Goal: Information Seeking & Learning: Compare options

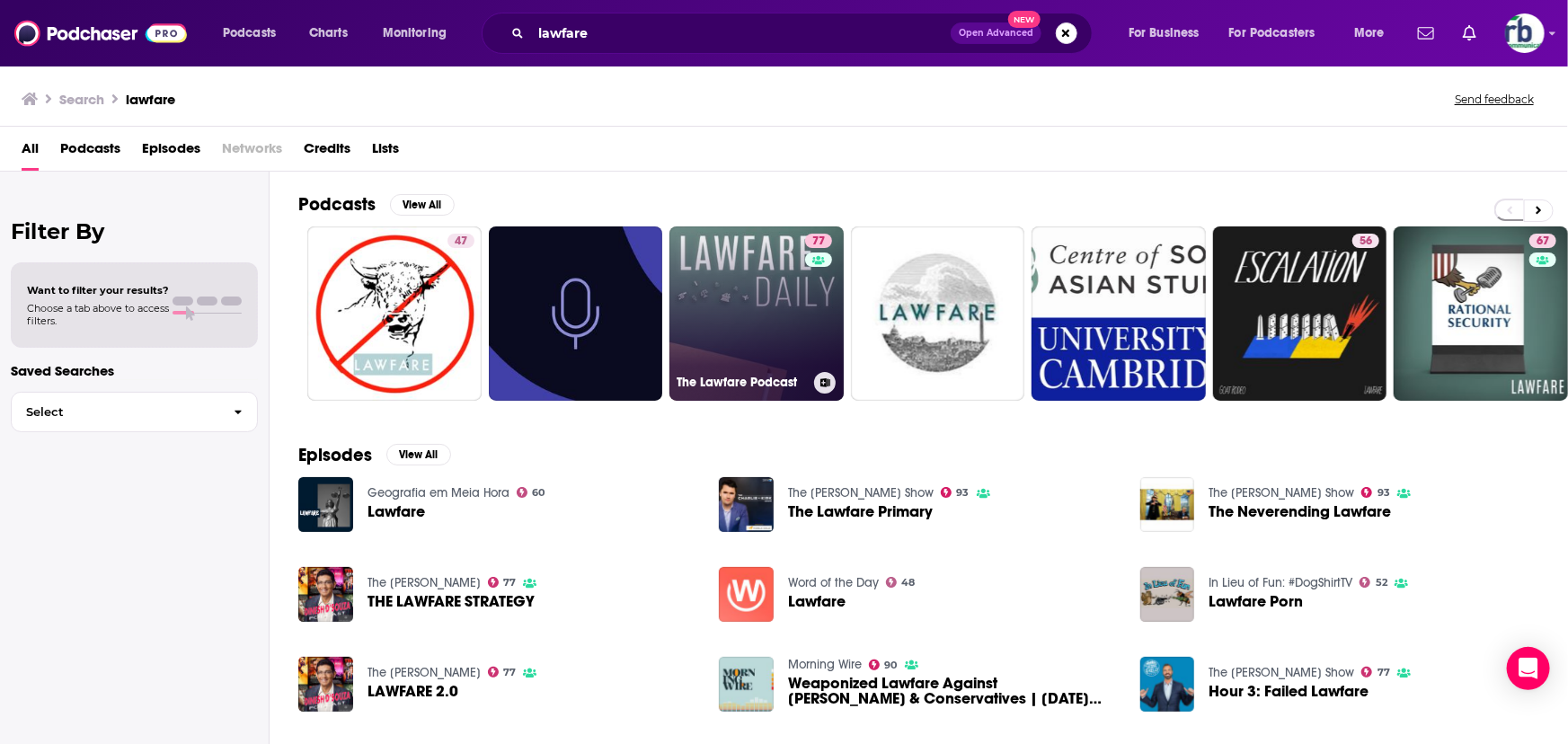
click at [722, 339] on link "77 The Lawfare Podcast" at bounding box center [755, 313] width 174 height 174
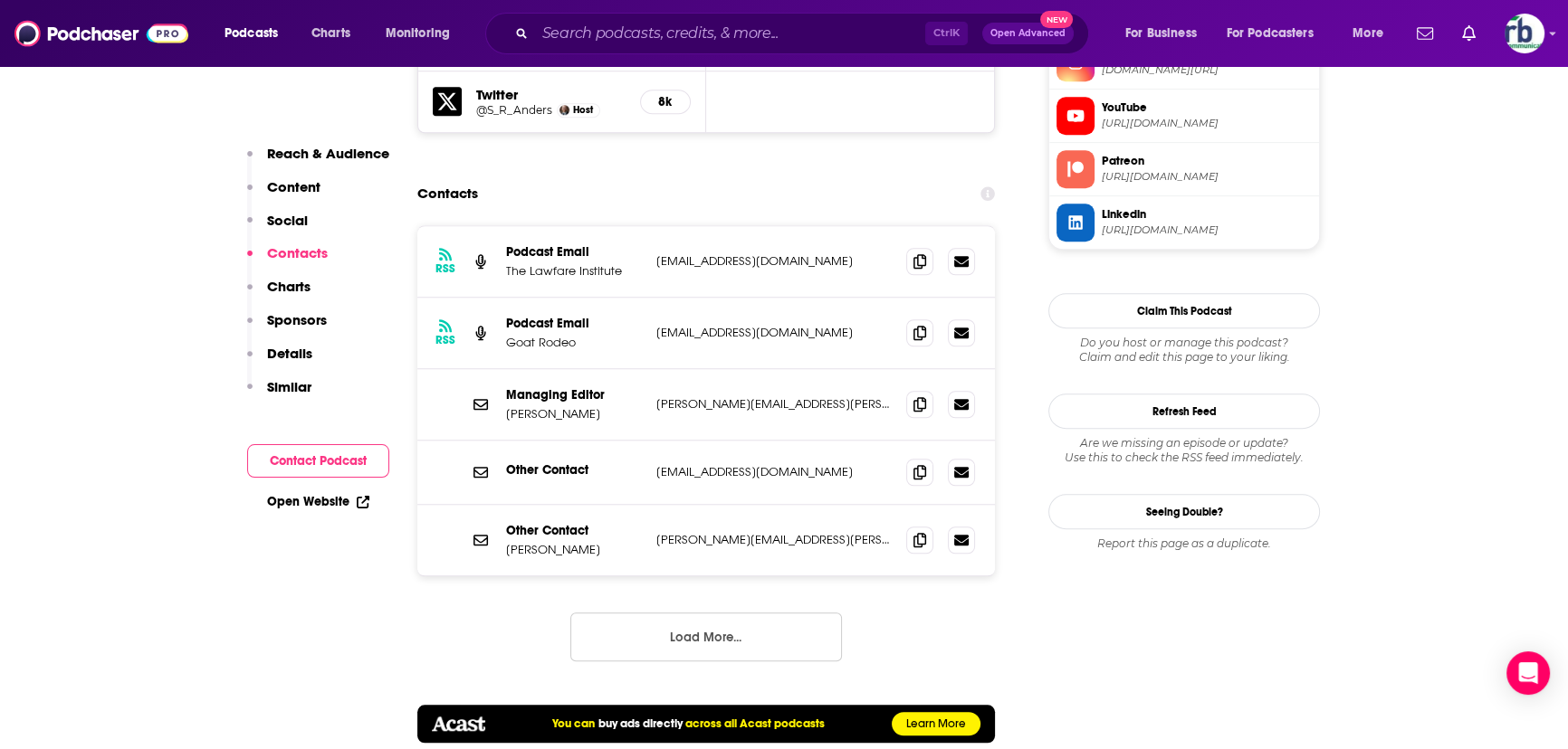
scroll to position [1891, 0]
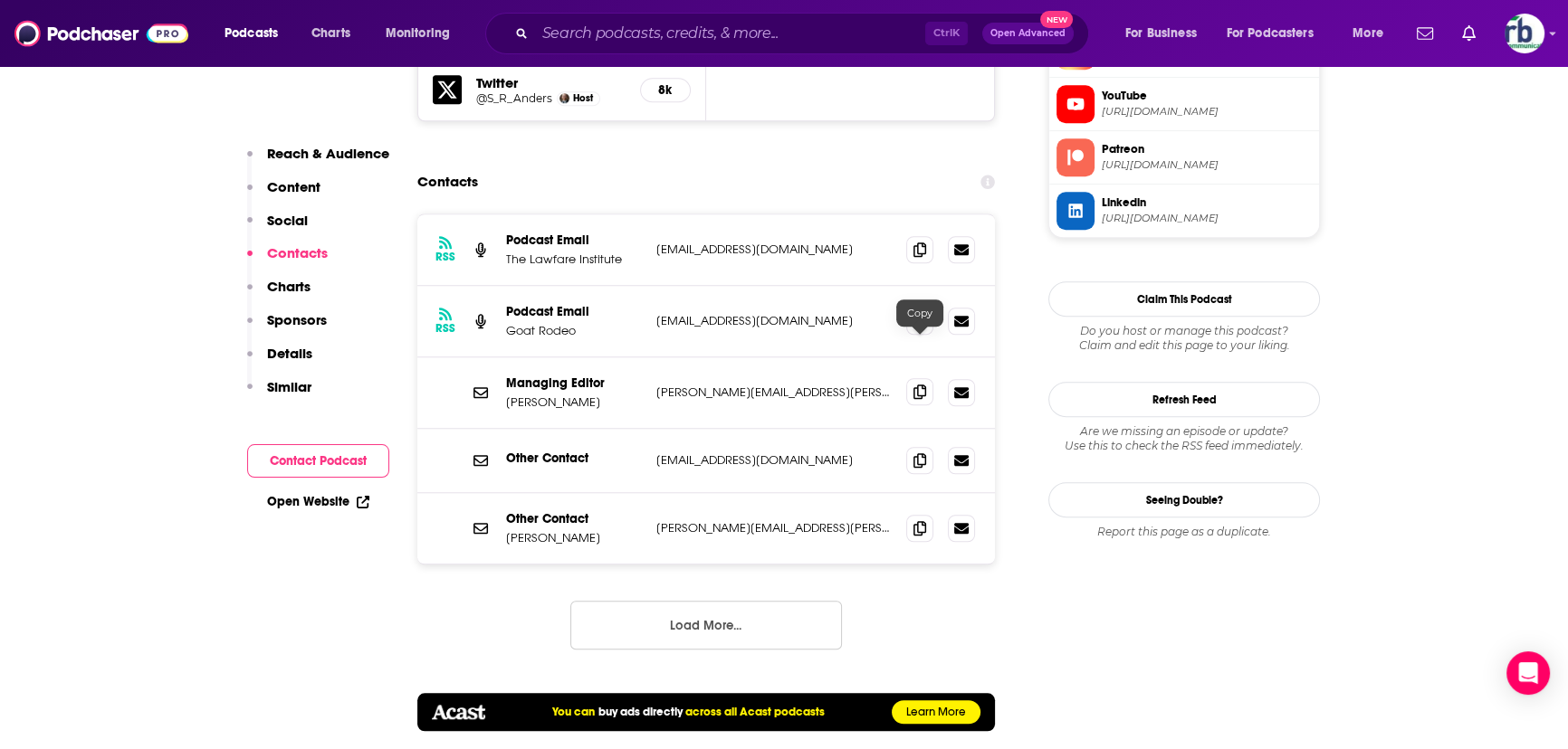
click at [913, 384] on icon at bounding box center [919, 391] width 13 height 15
click at [923, 313] on icon at bounding box center [919, 320] width 13 height 15
click at [923, 453] on icon at bounding box center [919, 460] width 13 height 15
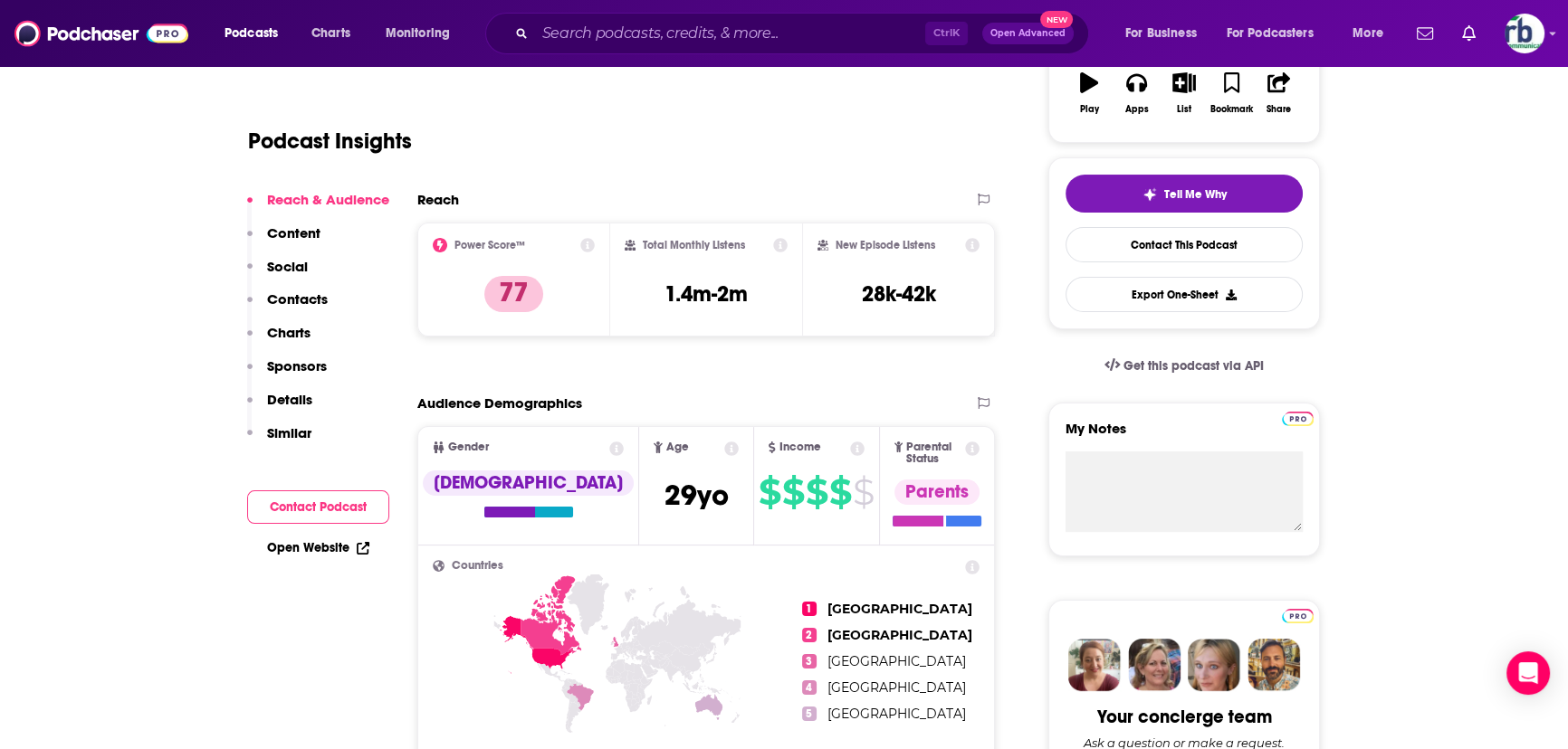
scroll to position [0, 0]
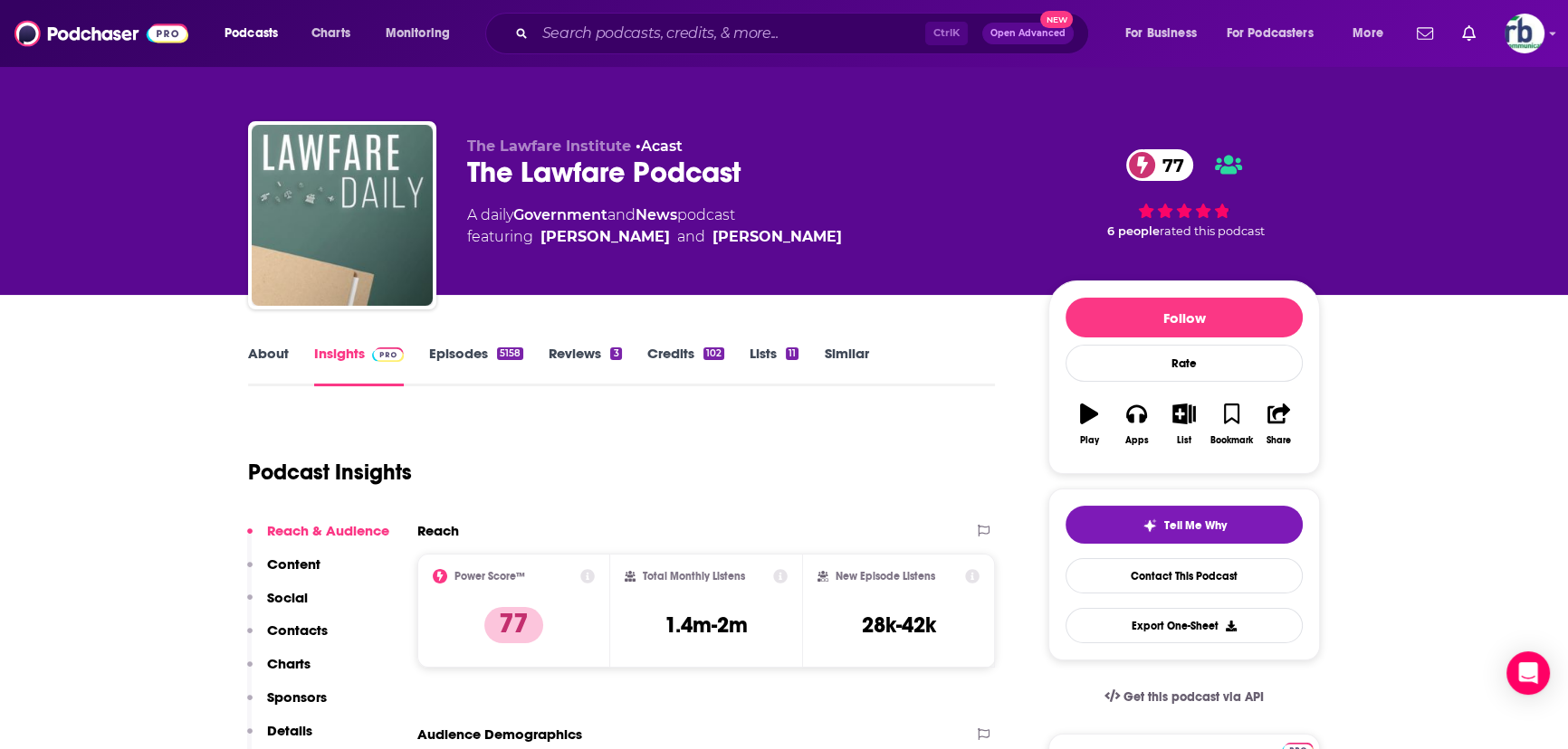
click at [840, 357] on link "Similar" at bounding box center [845, 366] width 45 height 42
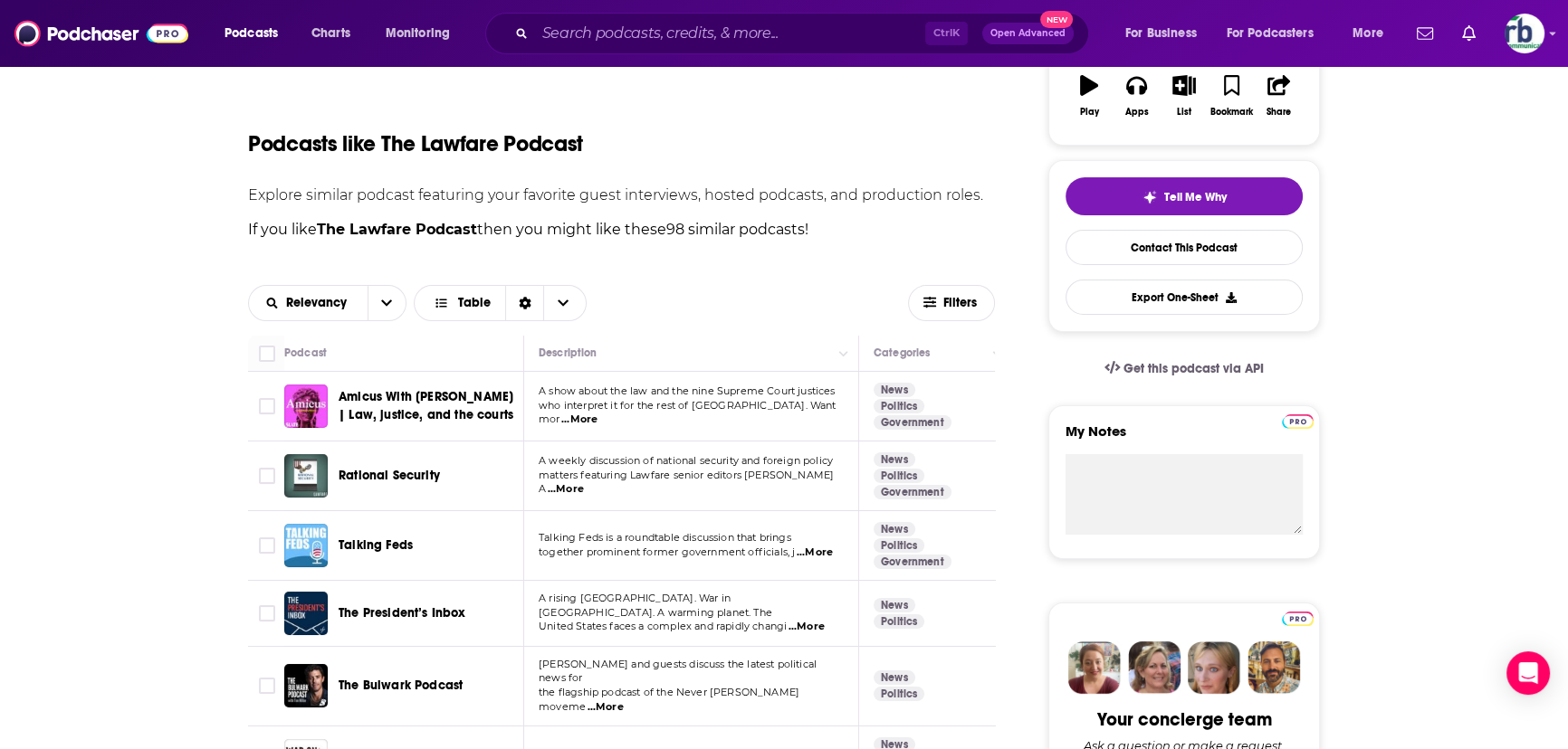
scroll to position [411, 0]
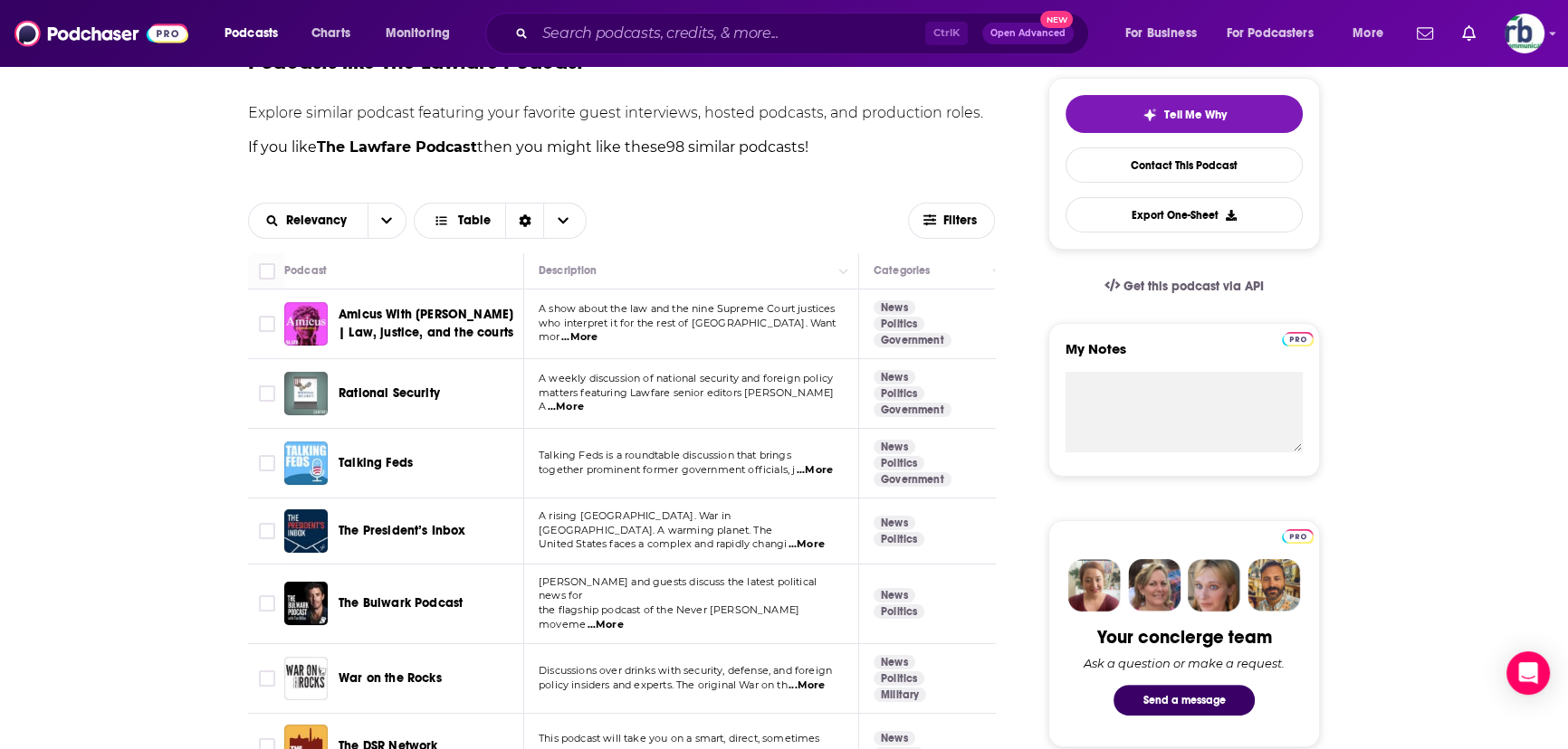
click at [299, 392] on img "Rational Security" at bounding box center [306, 393] width 44 height 44
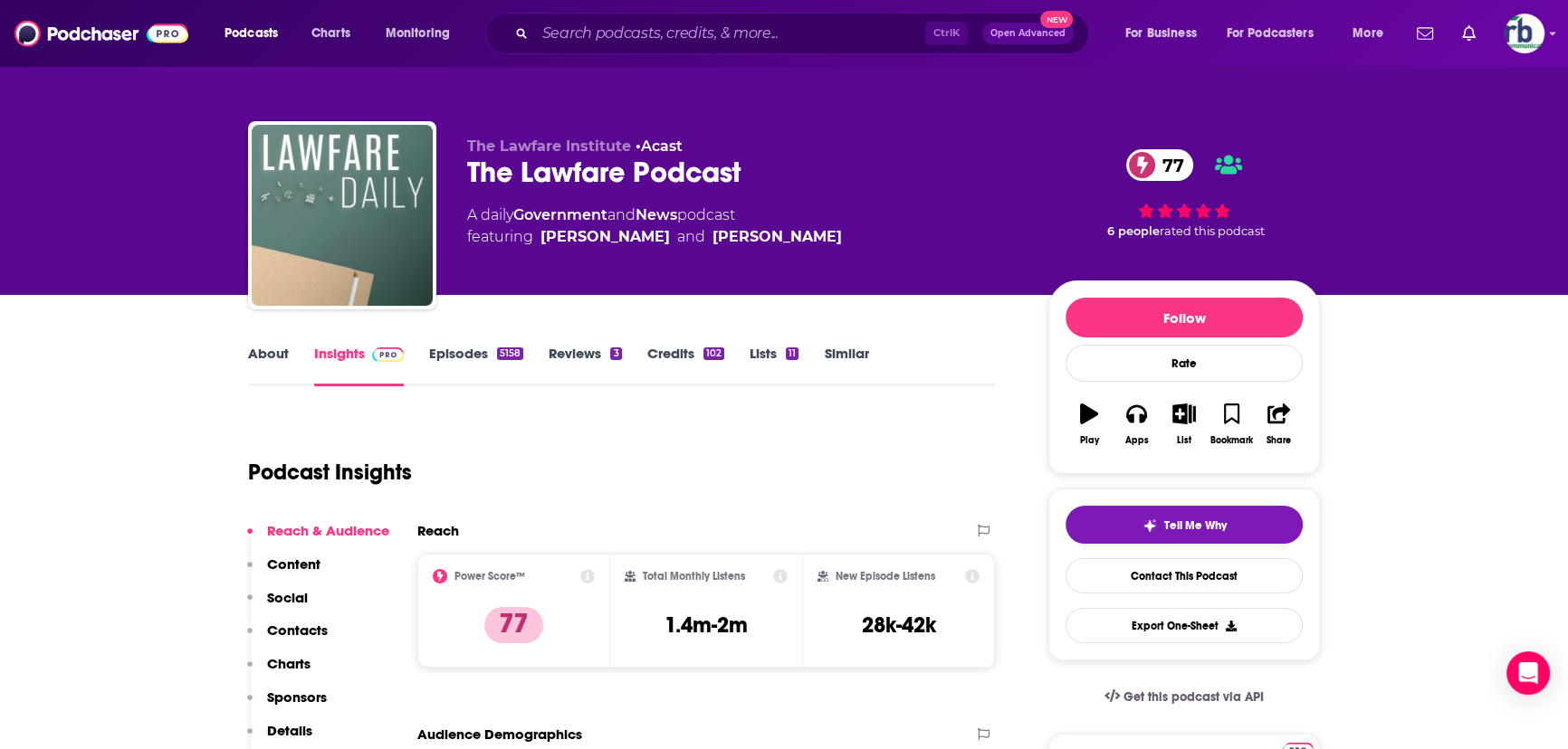
click at [846, 355] on link "Similar" at bounding box center [845, 366] width 45 height 42
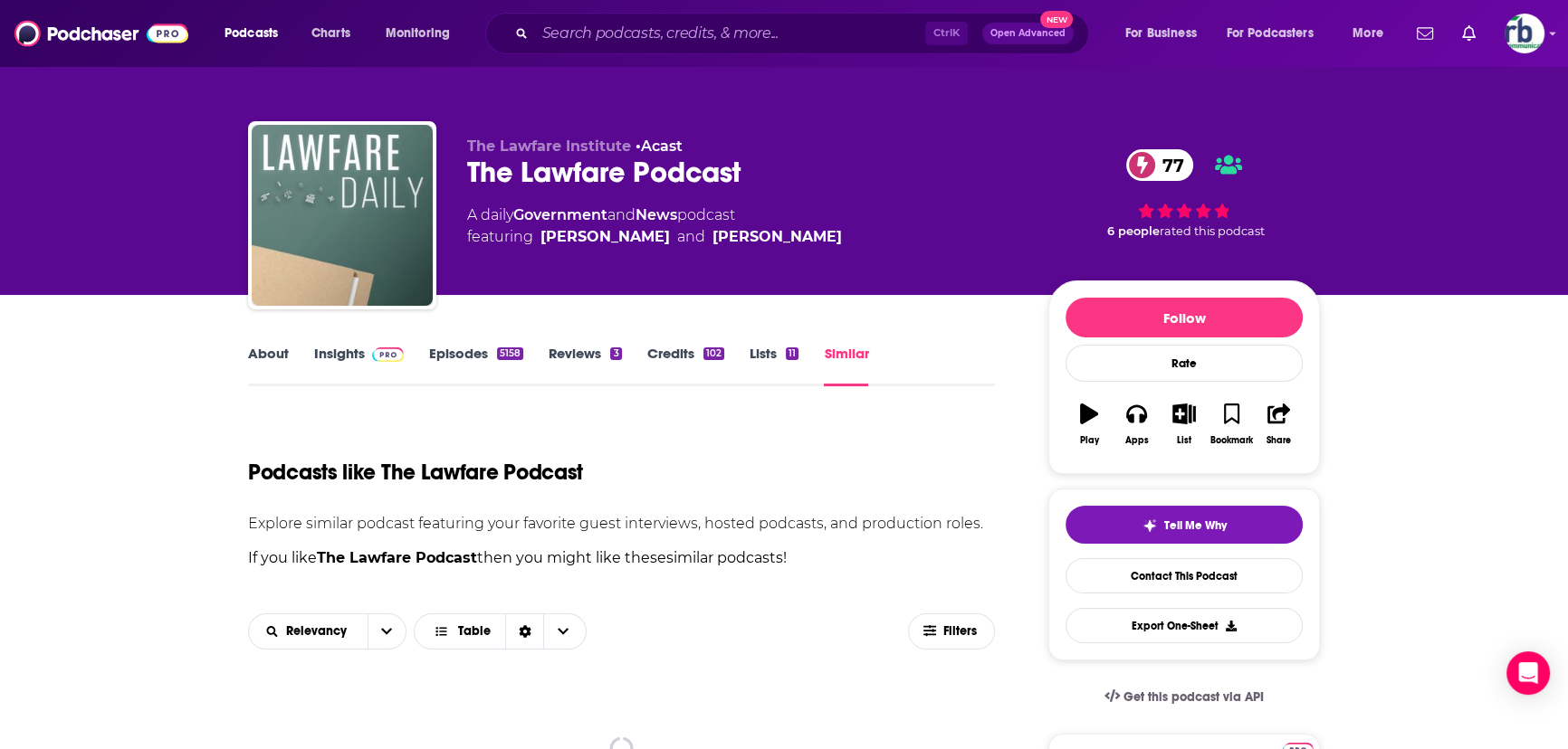
scroll to position [493, 0]
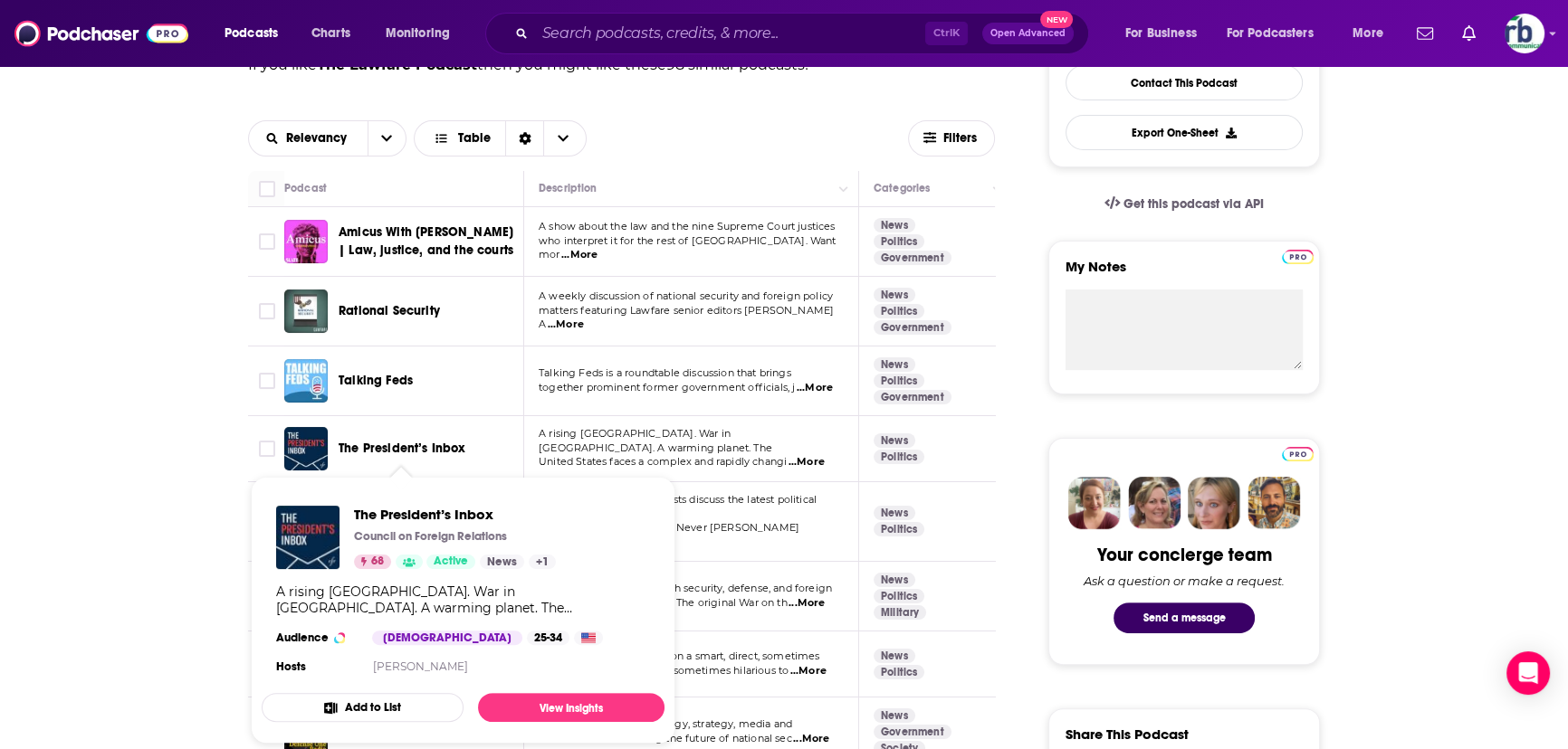
click at [379, 447] on span "The President’s Inbox" at bounding box center [402, 449] width 128 height 16
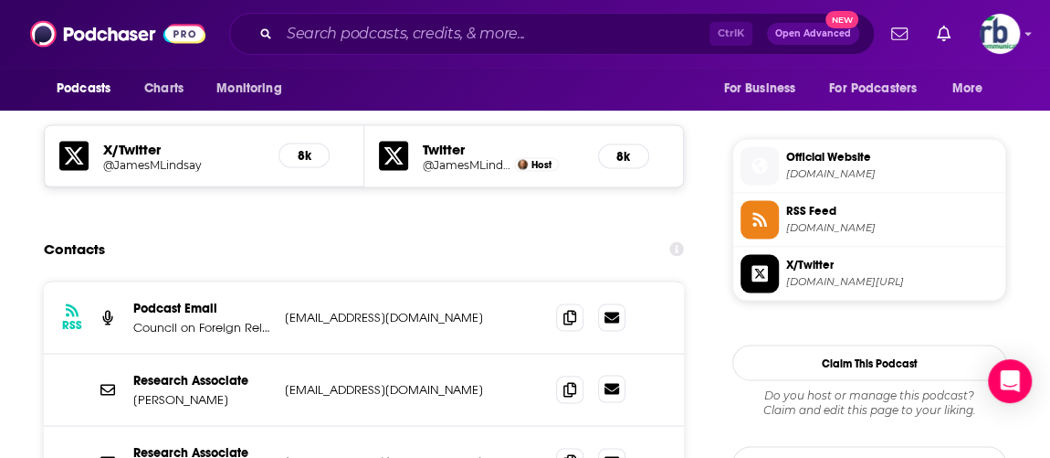
scroll to position [1577, 0]
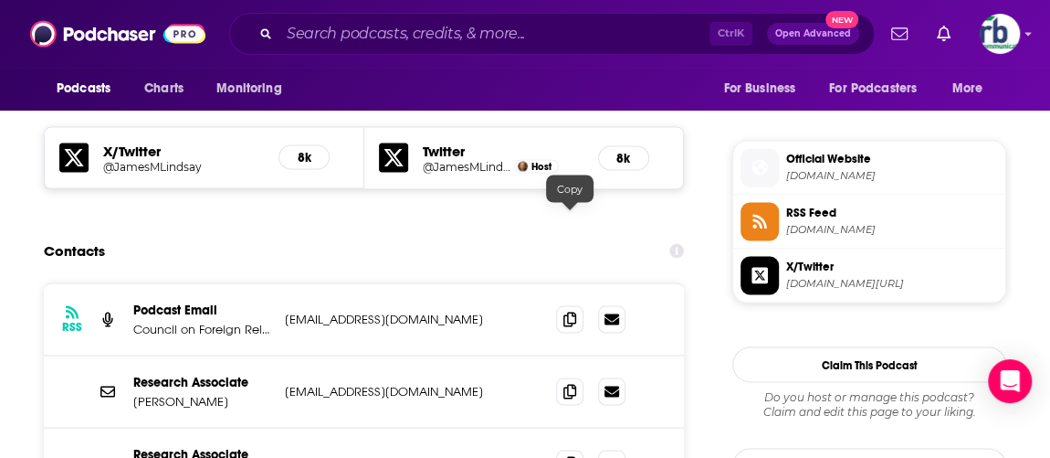
drag, startPoint x: 568, startPoint y: 225, endPoint x: 682, endPoint y: 259, distance: 119.3
click at [567, 311] on icon at bounding box center [569, 318] width 13 height 15
click at [569, 383] on icon at bounding box center [569, 390] width 13 height 15
drag, startPoint x: 563, startPoint y: 360, endPoint x: 574, endPoint y: 369, distance: 14.3
click at [564, 455] on icon at bounding box center [569, 462] width 13 height 15
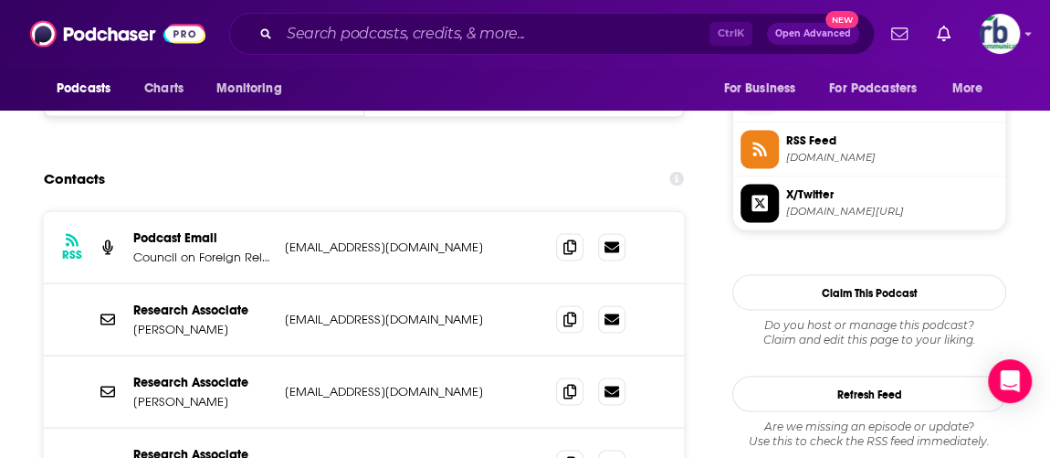
scroll to position [1743, 0]
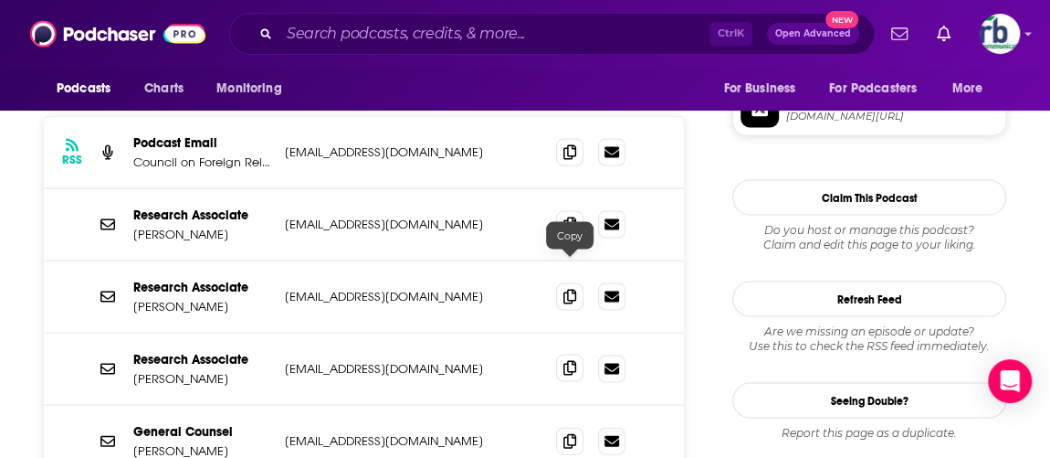
click at [571, 361] on icon at bounding box center [569, 368] width 13 height 15
click at [570, 433] on icon at bounding box center [569, 440] width 13 height 15
click at [559, 354] on span at bounding box center [569, 367] width 27 height 27
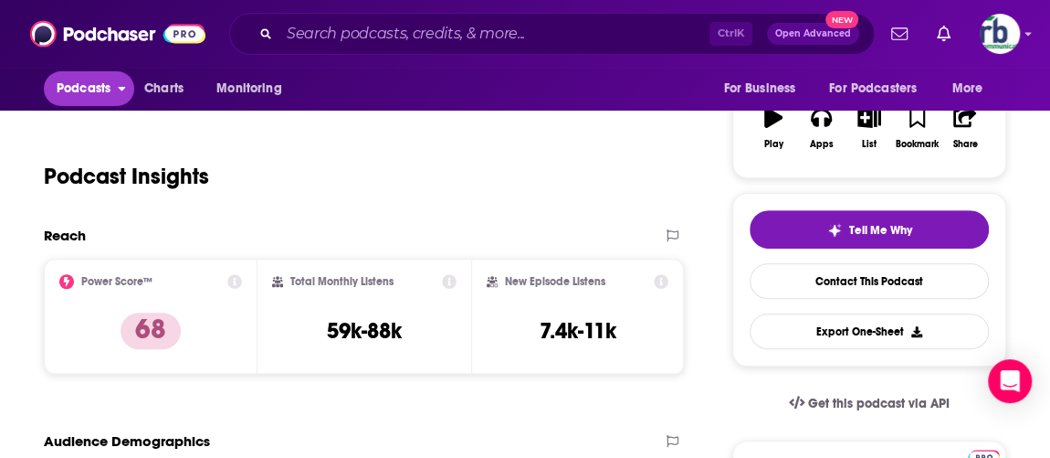
scroll to position [165, 0]
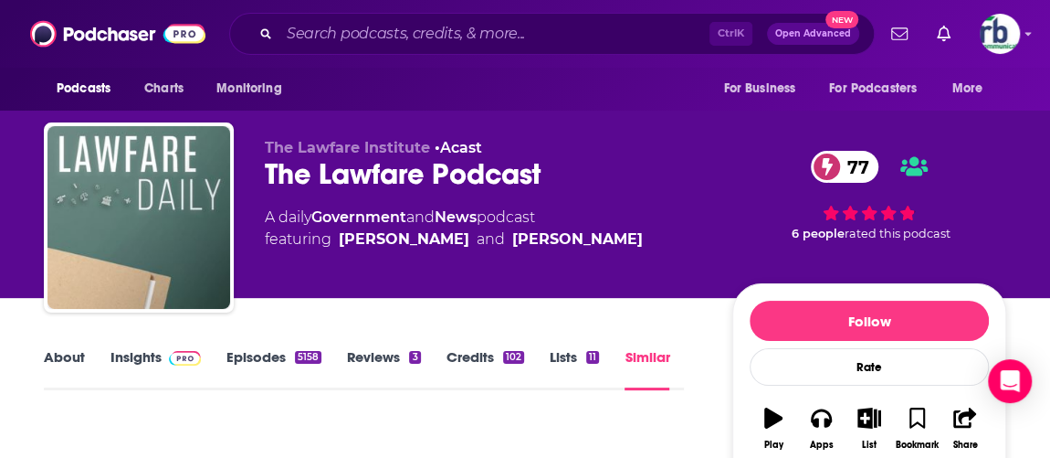
click at [652, 363] on link "Similar" at bounding box center [647, 369] width 45 height 42
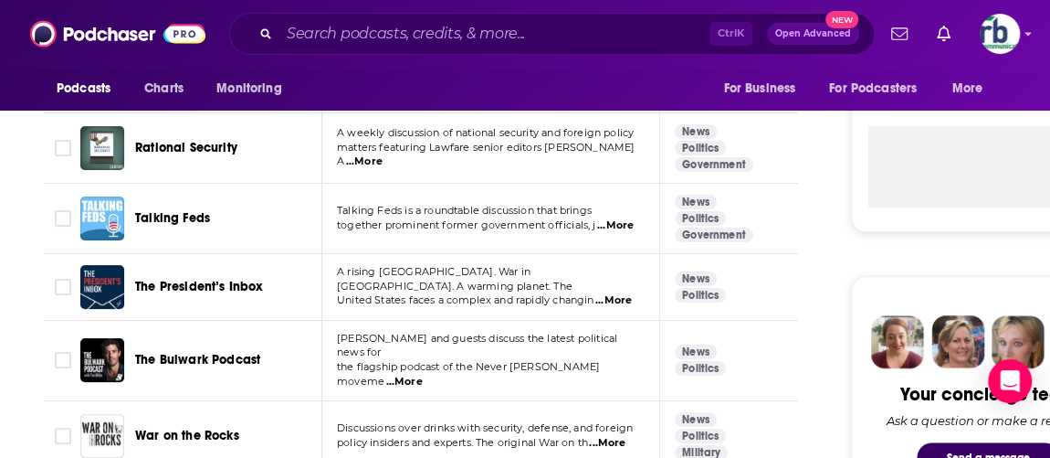
scroll to position [747, 0]
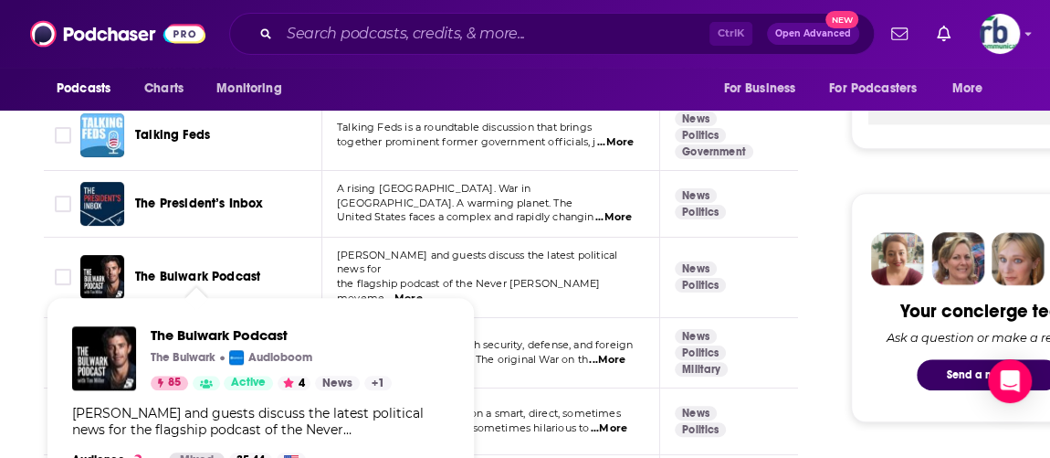
click at [185, 268] on span "The Bulwark Podcast" at bounding box center [197, 276] width 125 height 16
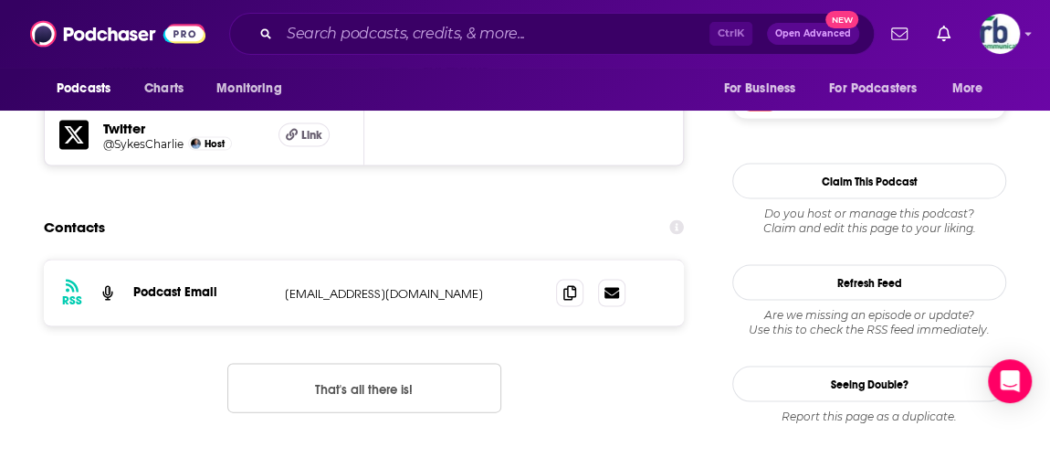
scroll to position [1743, 0]
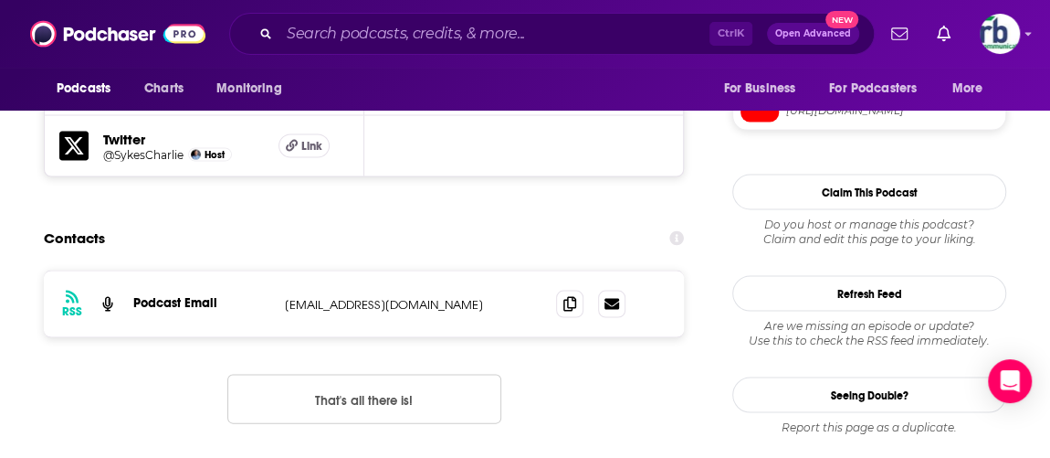
click at [351, 374] on button "That's all there is!" at bounding box center [364, 398] width 274 height 49
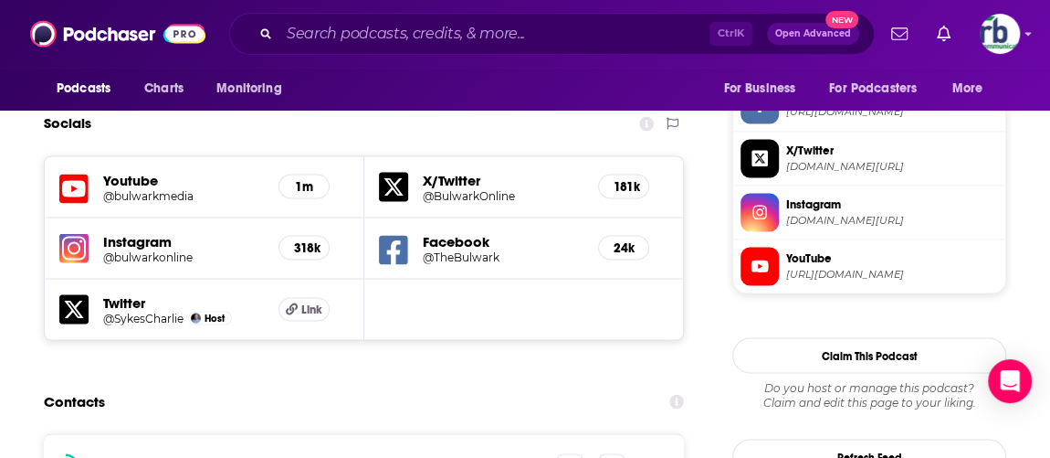
scroll to position [1660, 0]
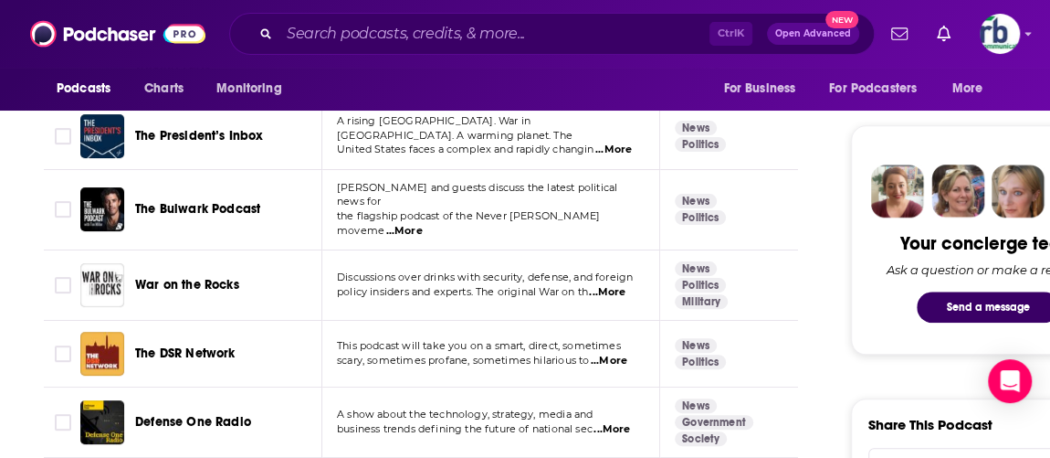
scroll to position [830, 0]
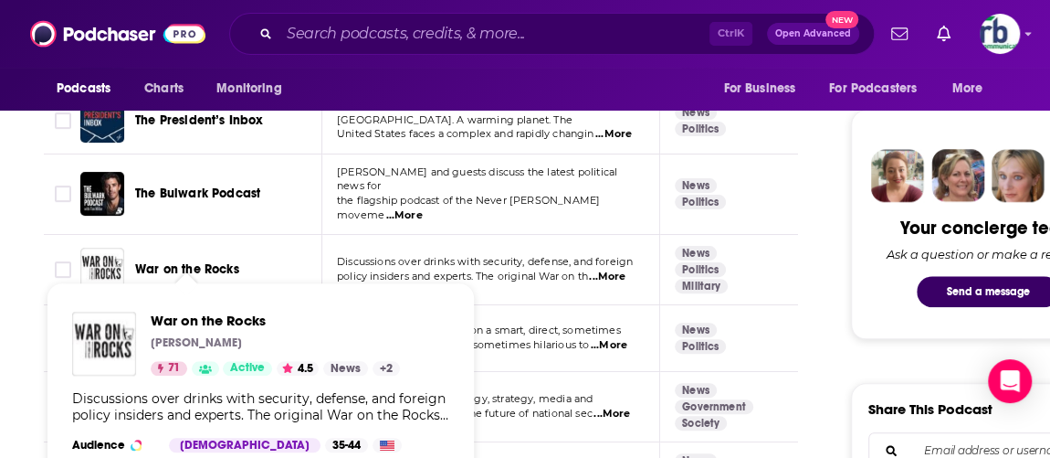
click at [186, 261] on span "War on the Rocks" at bounding box center [187, 269] width 104 height 16
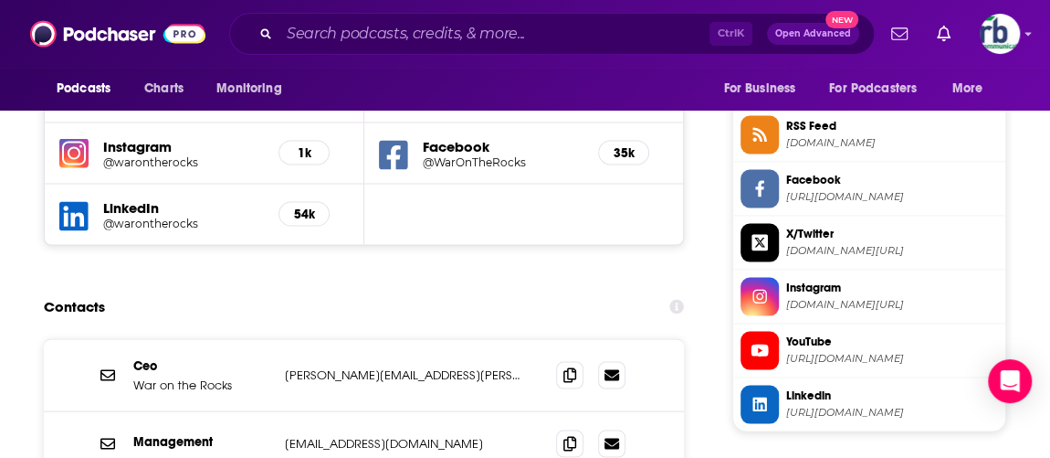
scroll to position [1743, 0]
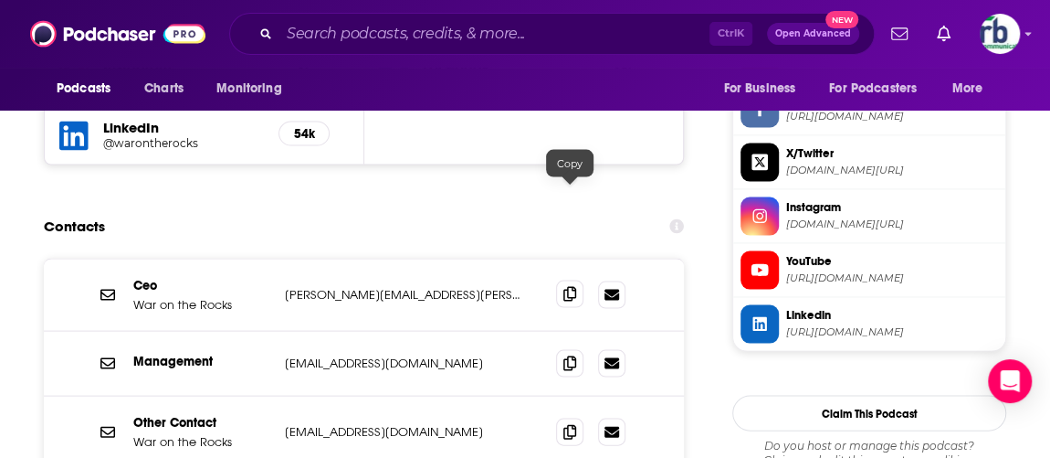
click at [565, 287] on icon at bounding box center [569, 294] width 13 height 15
drag, startPoint x: 567, startPoint y: 263, endPoint x: 574, endPoint y: 278, distance: 15.9
click at [567, 356] on icon at bounding box center [569, 363] width 13 height 15
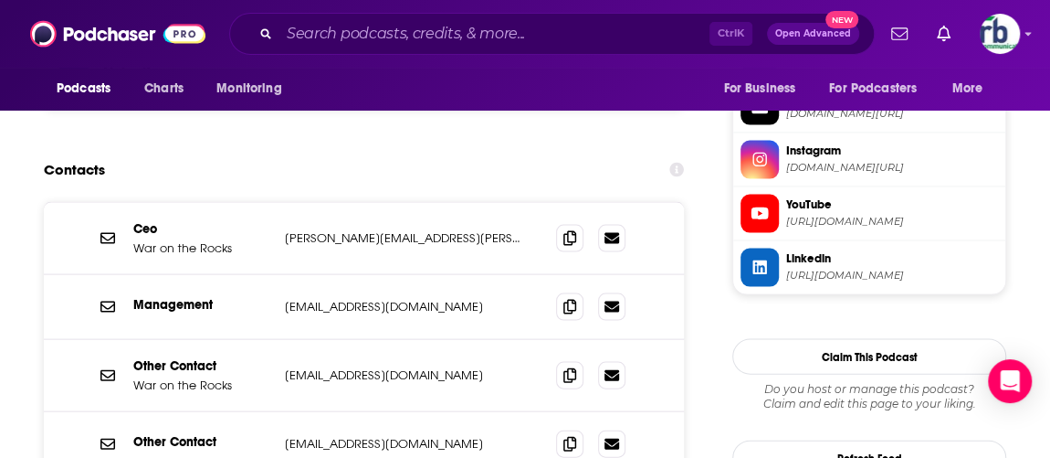
scroll to position [1826, 0]
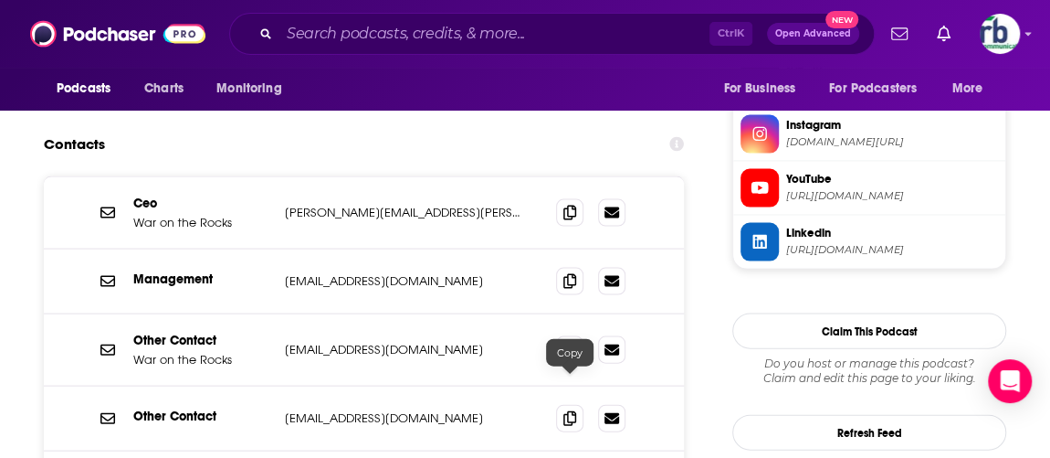
drag, startPoint x: 564, startPoint y: 383, endPoint x: 552, endPoint y: 398, distance: 20.1
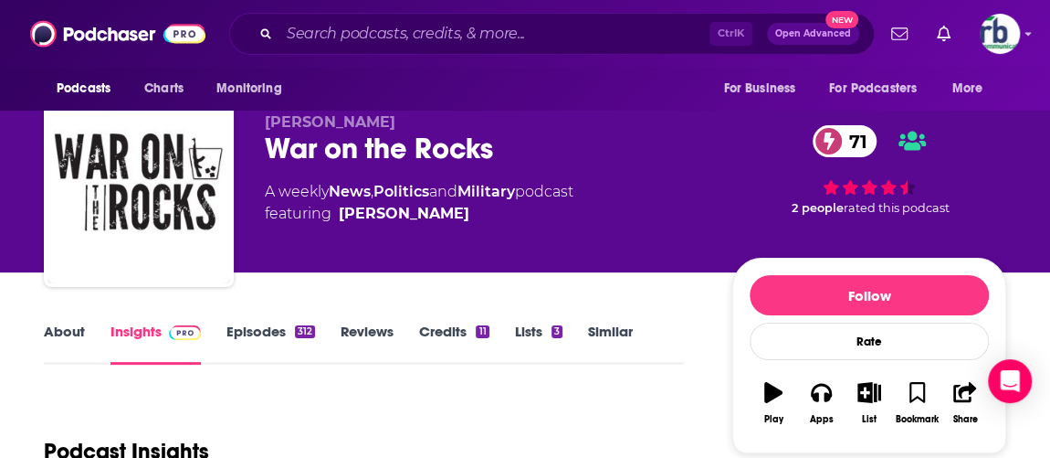
scroll to position [0, 0]
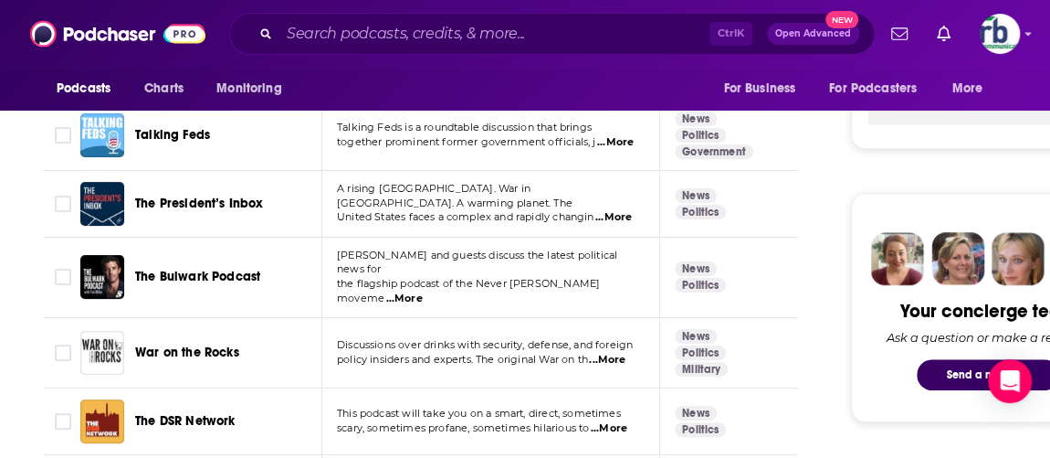
scroll to position [995, 0]
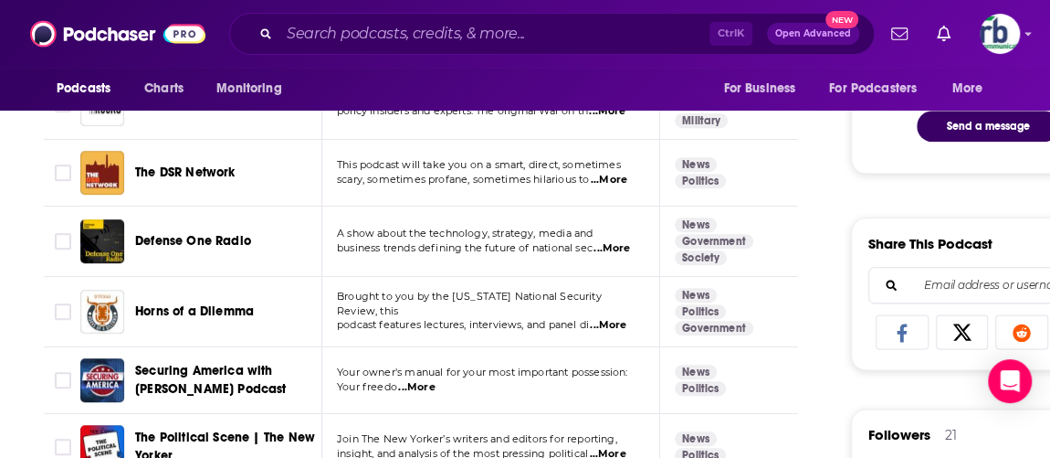
click at [616, 318] on span "...More" at bounding box center [608, 325] width 37 height 15
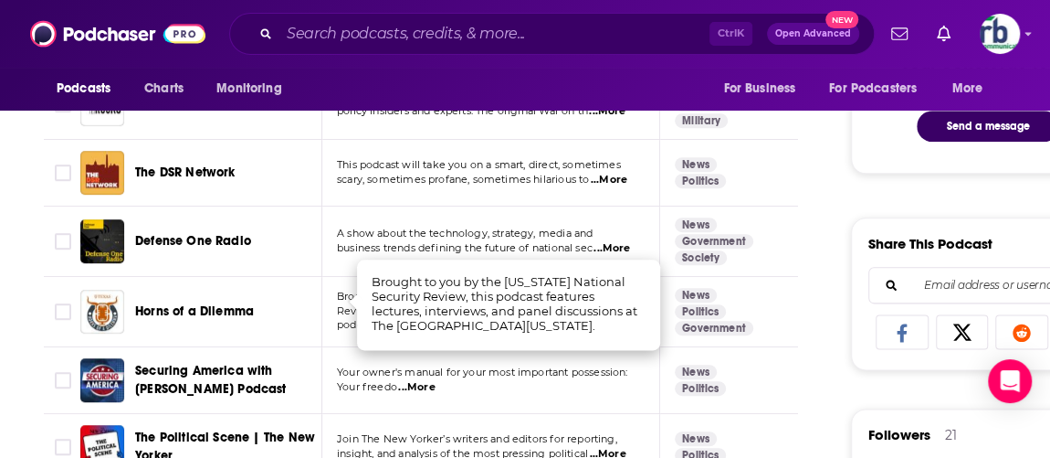
click at [289, 277] on td "Horns of a Dilemma" at bounding box center [201, 312] width 242 height 70
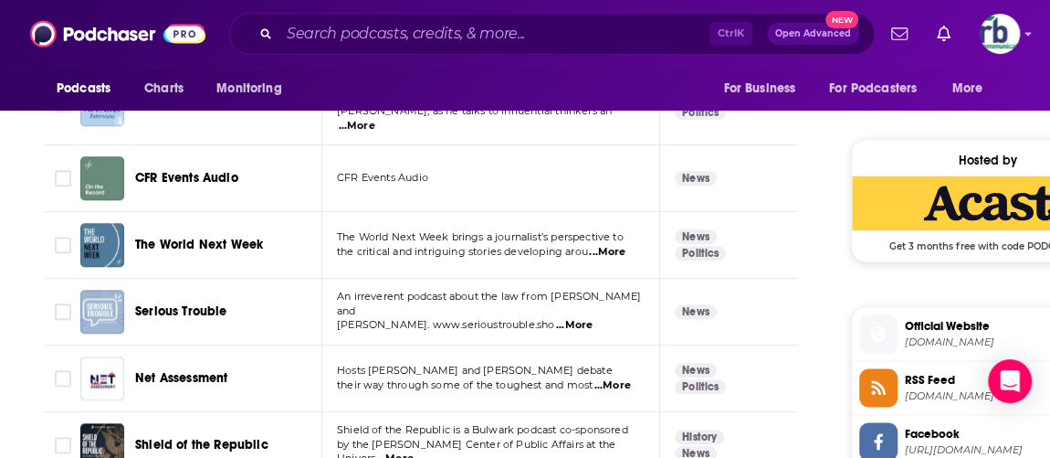
scroll to position [830, 0]
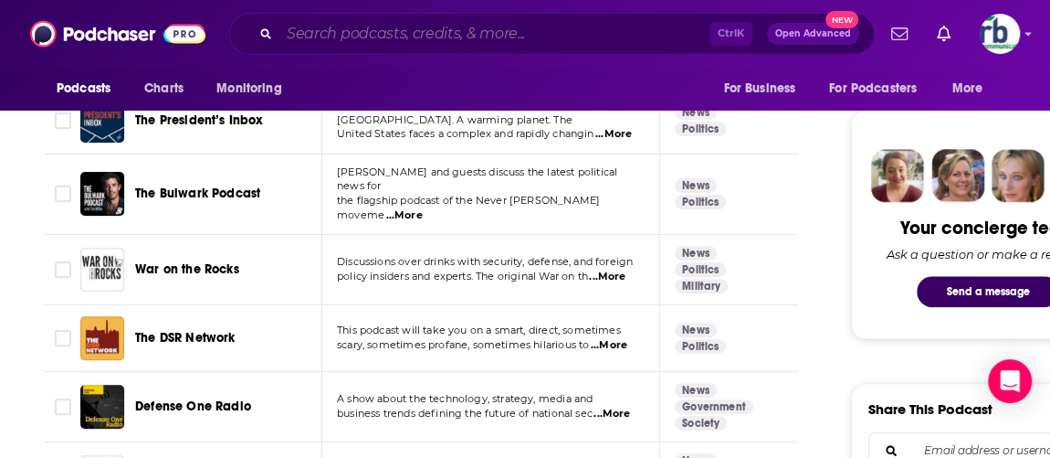
click at [375, 33] on input "Search podcasts, credits, & more..." at bounding box center [494, 33] width 430 height 29
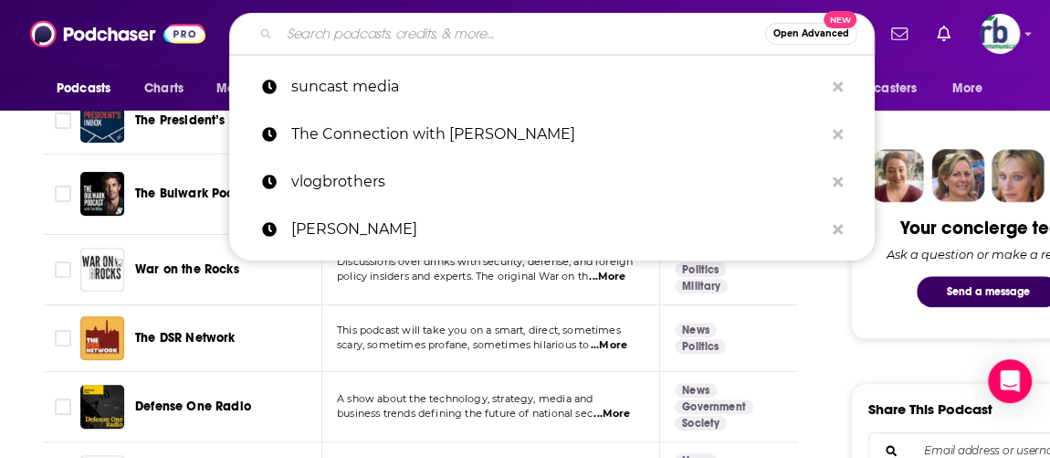
paste input "The Truth of the Matter"
type input "The Truth of the Matter"
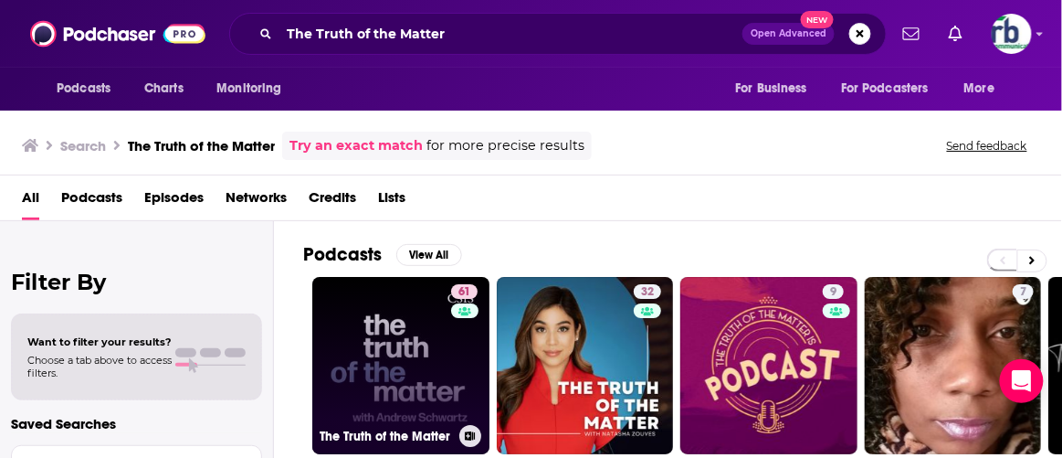
click at [399, 321] on link "61 The Truth of the Matter" at bounding box center [400, 365] width 177 height 177
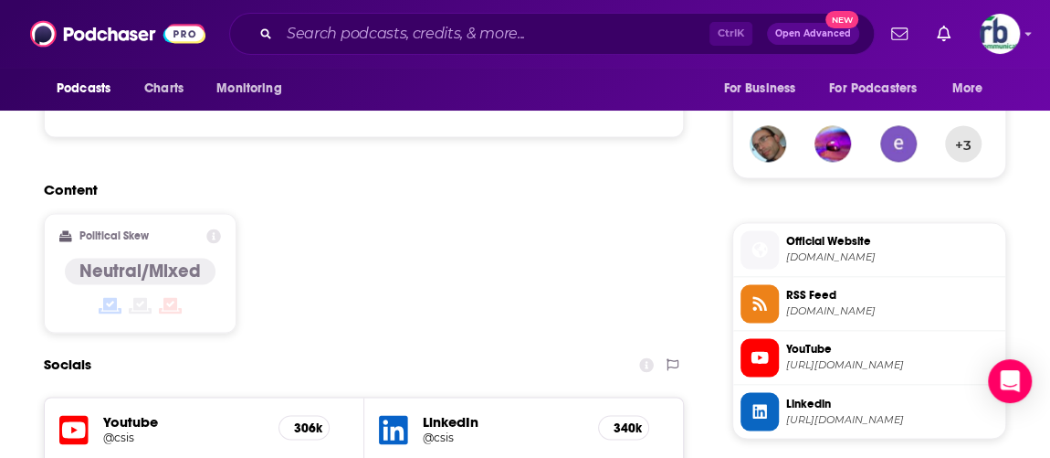
scroll to position [1660, 0]
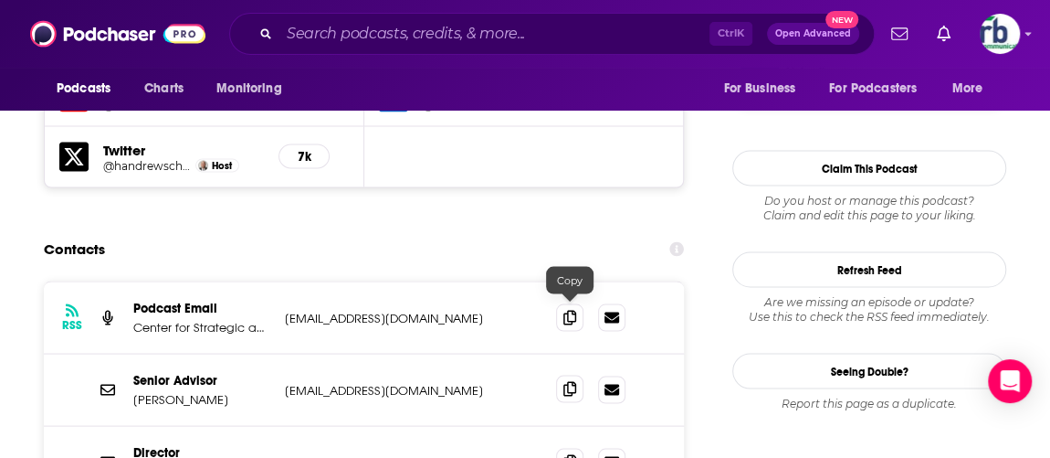
click at [575, 381] on icon at bounding box center [569, 388] width 13 height 15
click at [564, 453] on icon at bounding box center [569, 460] width 13 height 15
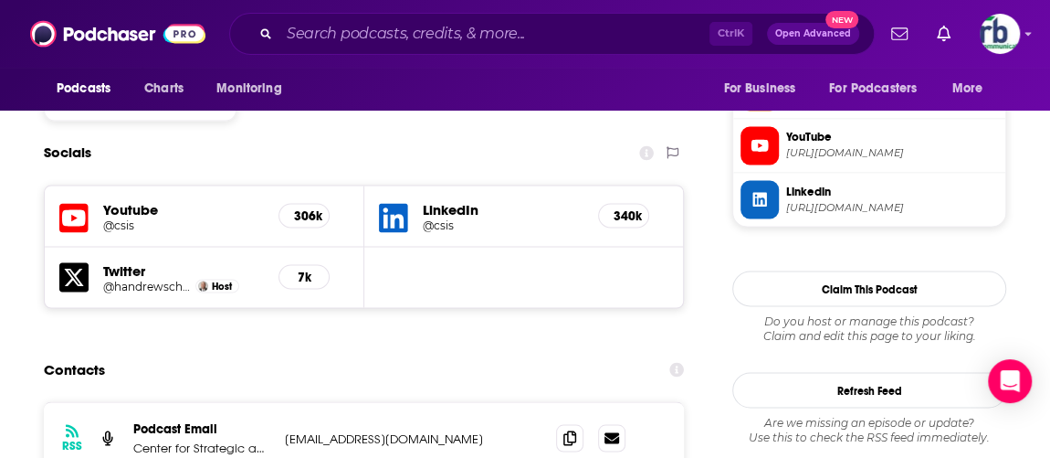
scroll to position [1577, 0]
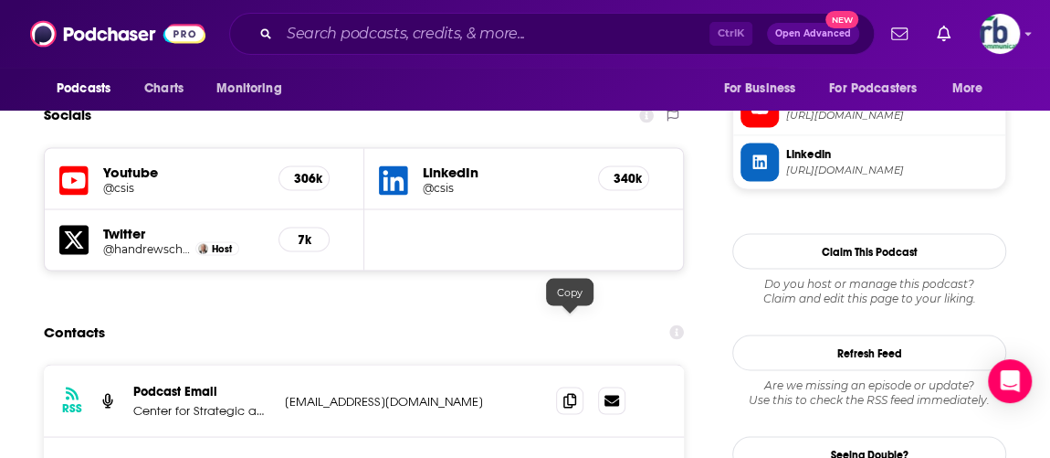
drag, startPoint x: 564, startPoint y: 322, endPoint x: 580, endPoint y: 336, distance: 20.7
click at [563, 393] on icon at bounding box center [569, 400] width 13 height 15
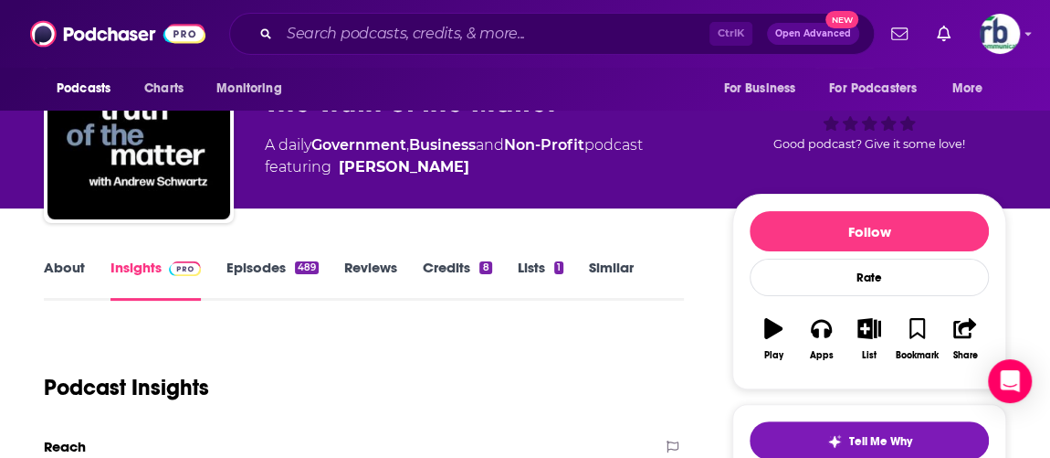
scroll to position [0, 0]
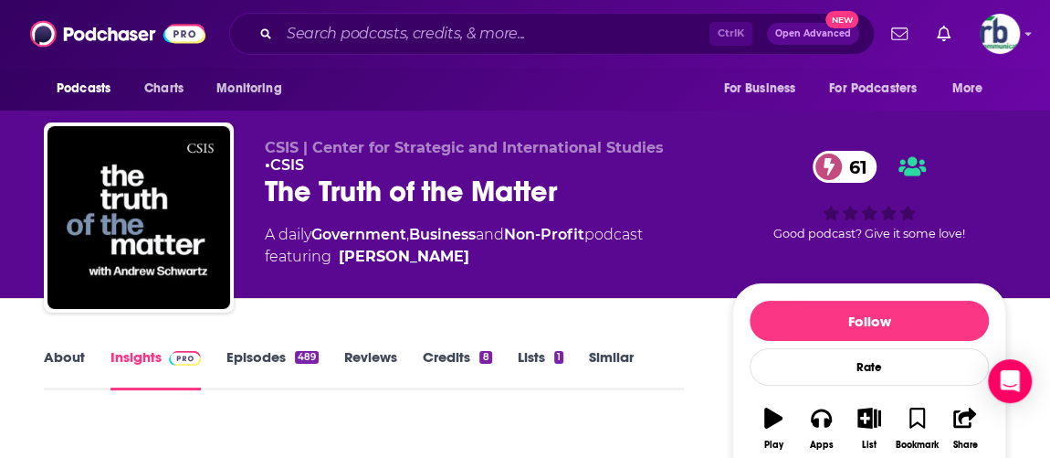
click at [624, 353] on link "Similar" at bounding box center [611, 369] width 45 height 42
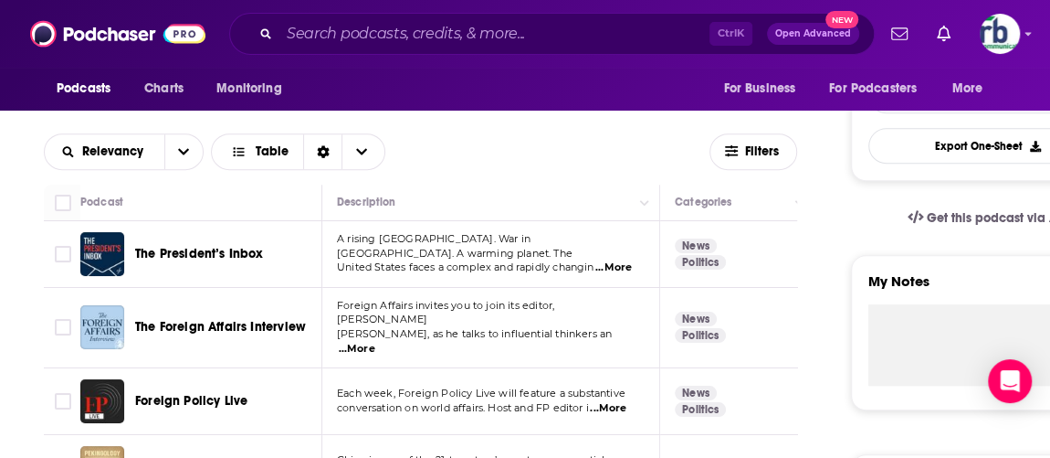
scroll to position [498, 0]
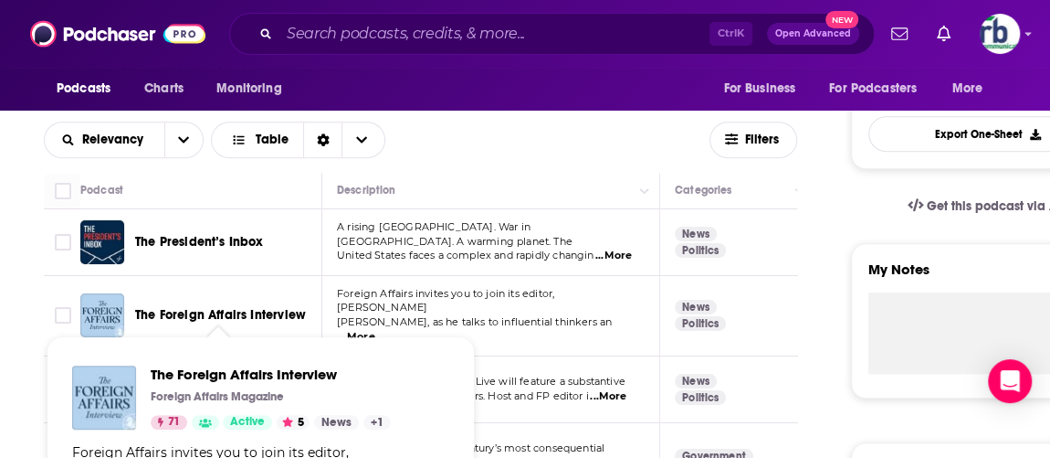
click at [207, 307] on span "The Foreign Affairs Interview" at bounding box center [220, 315] width 171 height 16
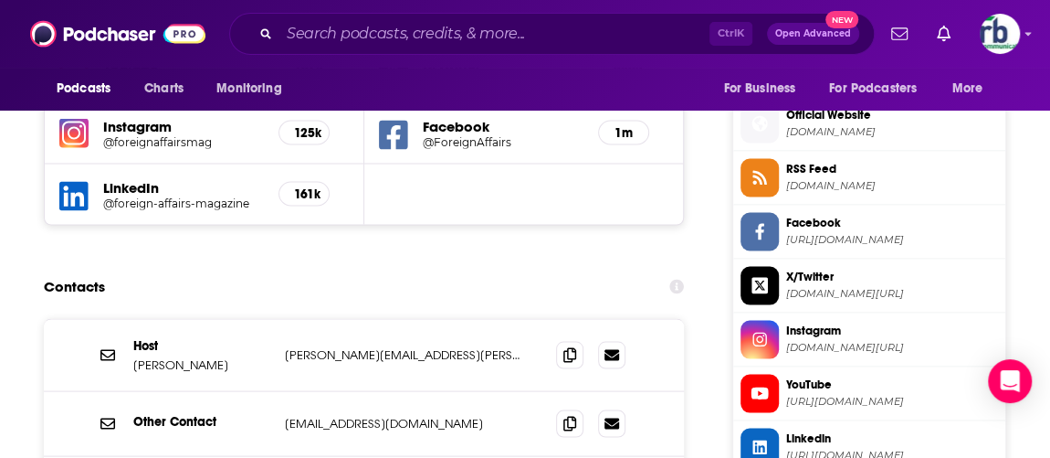
scroll to position [1660, 0]
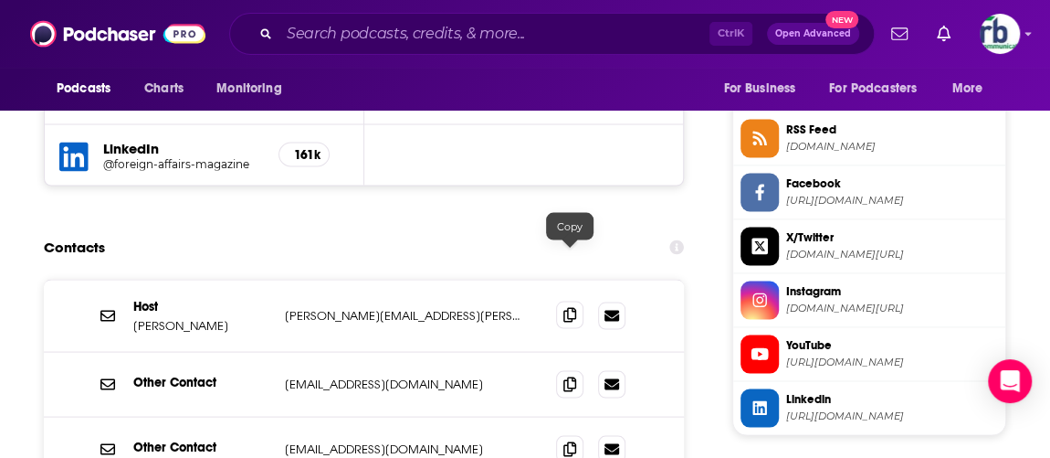
click at [567, 307] on icon at bounding box center [569, 314] width 13 height 15
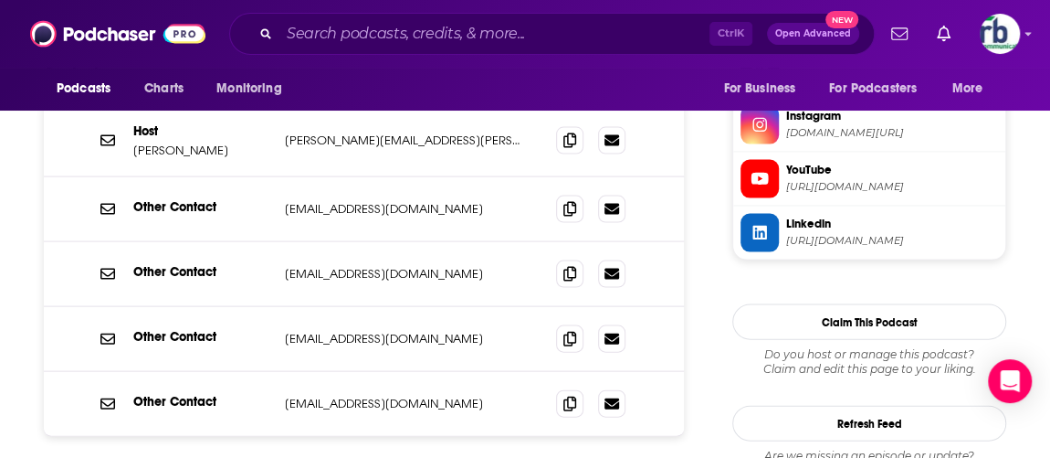
scroll to position [1909, 0]
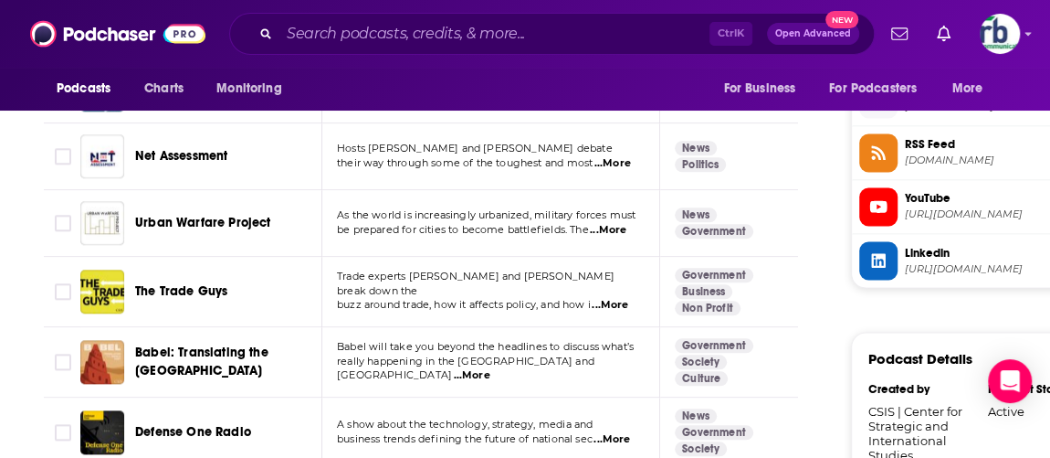
scroll to position [1494, 0]
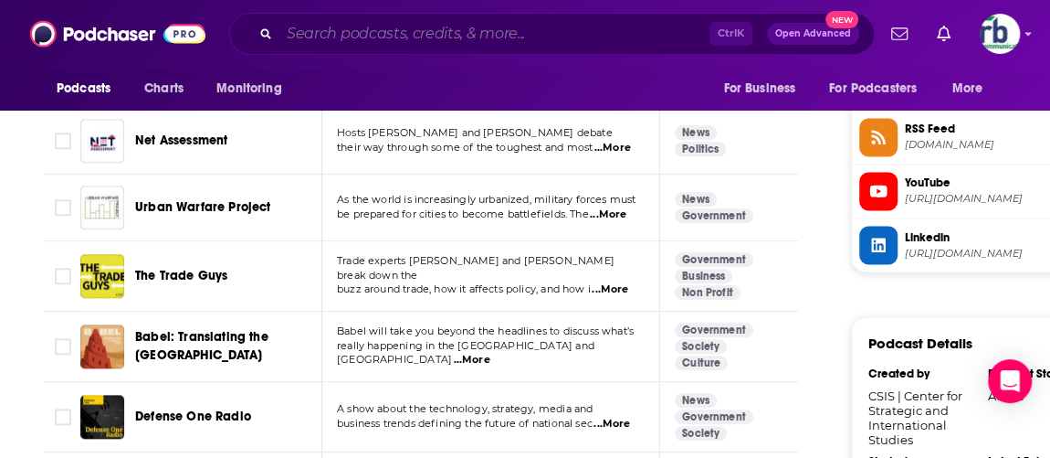
click at [303, 27] on input "Search podcasts, credits, & more..." at bounding box center [494, 33] width 430 height 29
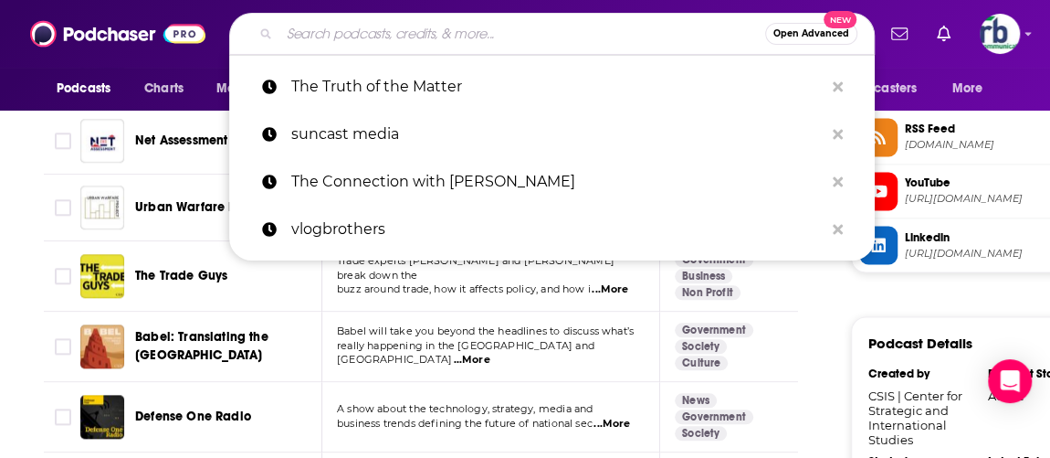
paste input "Democracy Paradox"
type input "Democracy Paradox"
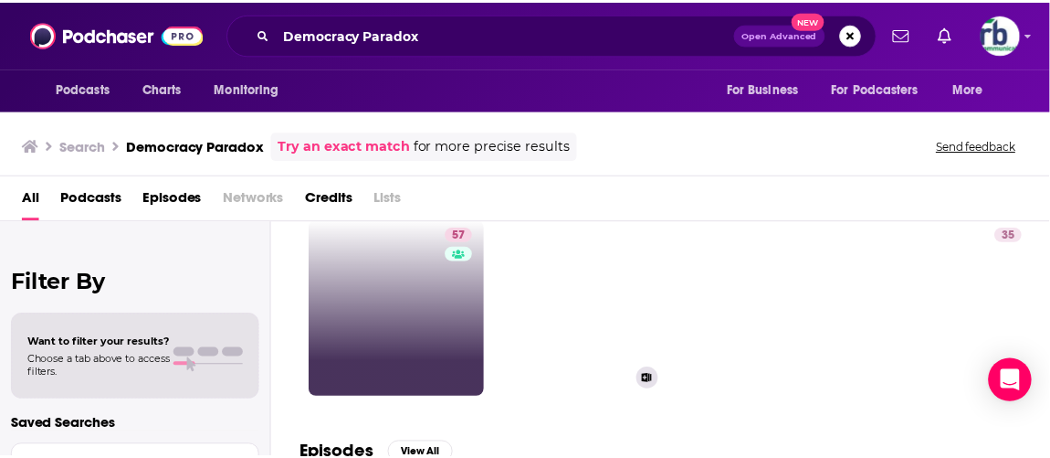
scroll to position [82, 0]
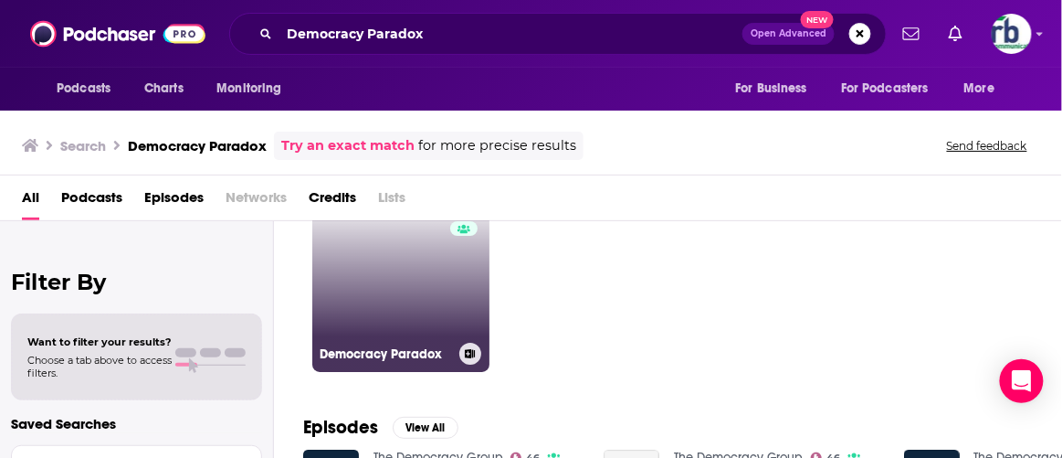
click at [372, 295] on link "57 Democracy Paradox" at bounding box center [400, 283] width 177 height 177
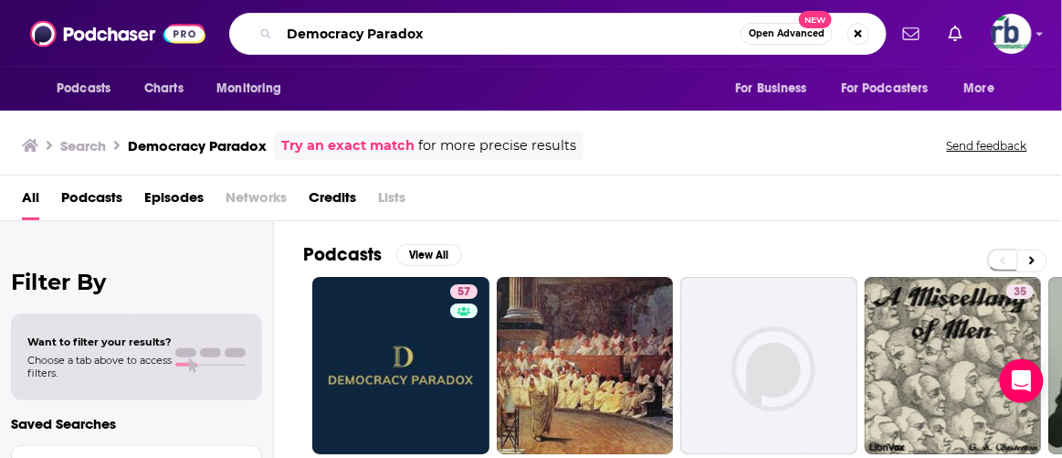
drag, startPoint x: 447, startPoint y: 38, endPoint x: 199, endPoint y: 21, distance: 248.1
click at [199, 21] on div "Podcasts Charts Monitoring Democracy Paradox Open Advanced New For Business For…" at bounding box center [531, 34] width 1062 height 68
paste input "Net Assessment,"
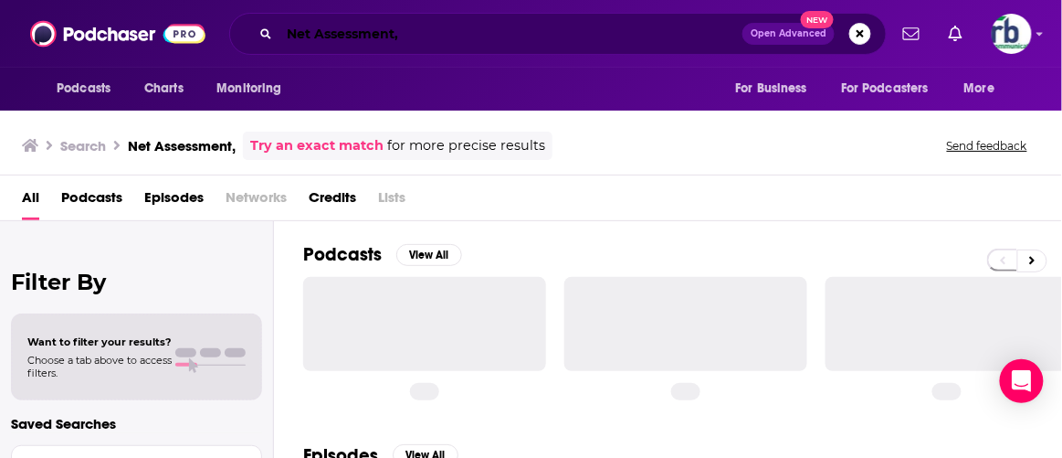
click at [428, 37] on input "Net Assessment," at bounding box center [510, 33] width 463 height 29
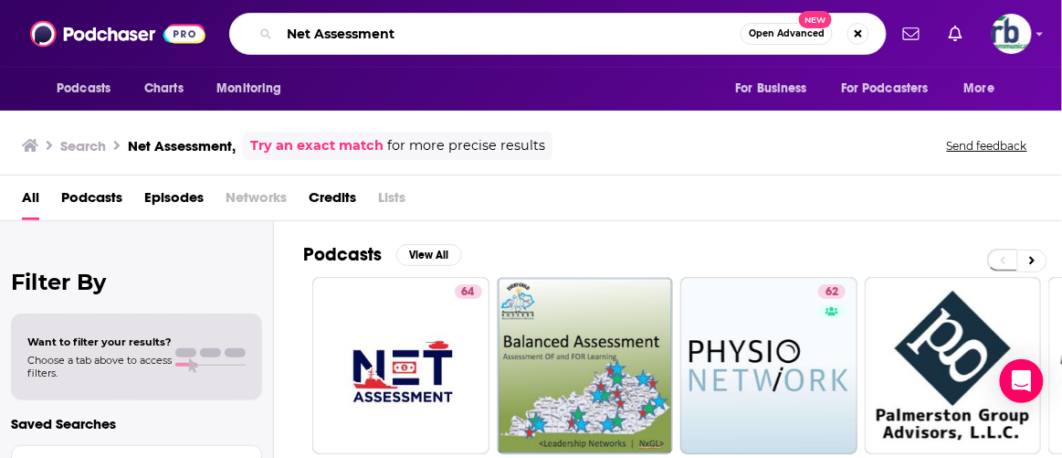
type input "Net Assessment"
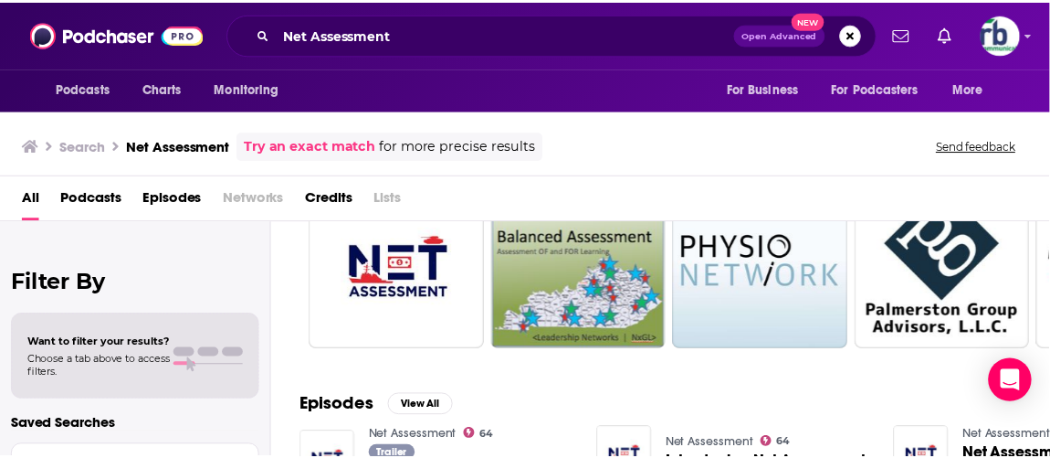
scroll to position [82, 0]
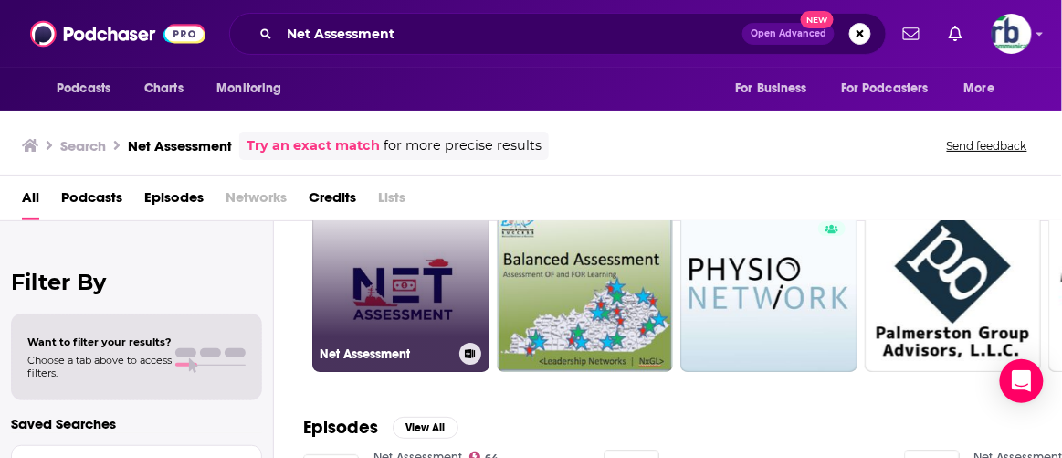
click at [414, 307] on link "64 Net Assessment" at bounding box center [400, 283] width 177 height 177
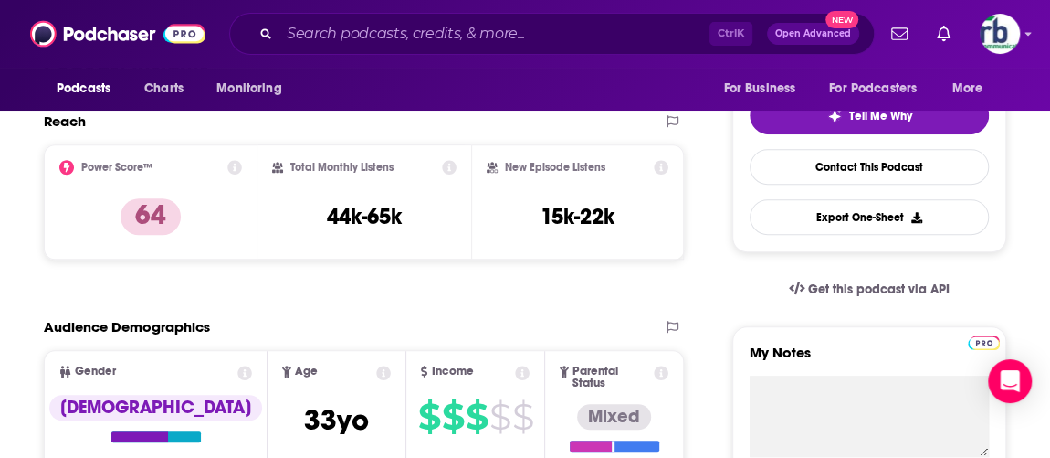
scroll to position [165, 0]
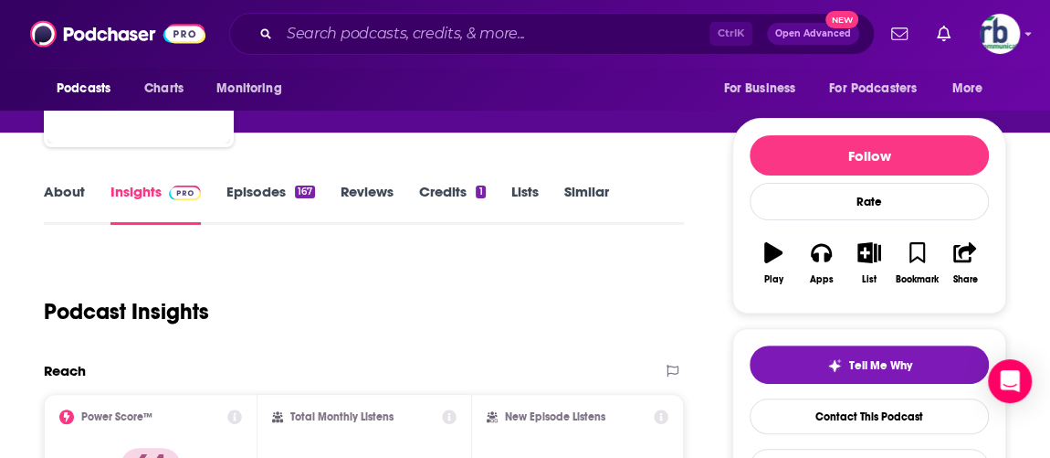
click at [76, 190] on link "About" at bounding box center [64, 204] width 41 height 42
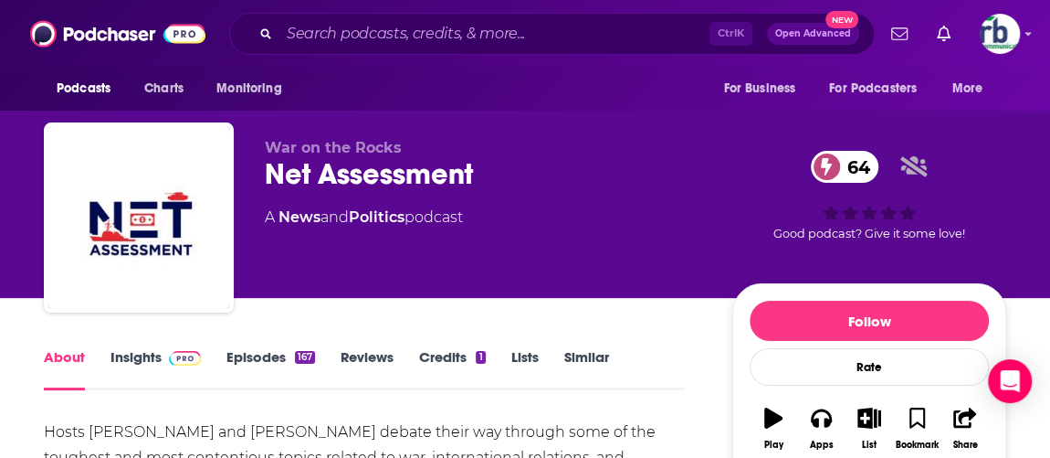
click at [132, 357] on link "Insights" at bounding box center [156, 369] width 90 height 42
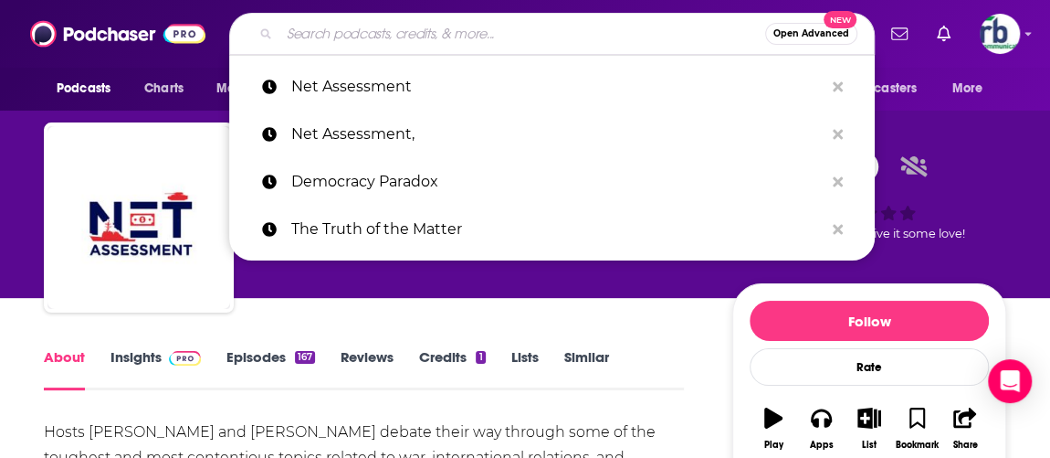
click at [397, 34] on input "Search podcasts, credits, & more..." at bounding box center [522, 33] width 486 height 29
paste input "Independent Thinking"
type input "Independent Thinking"
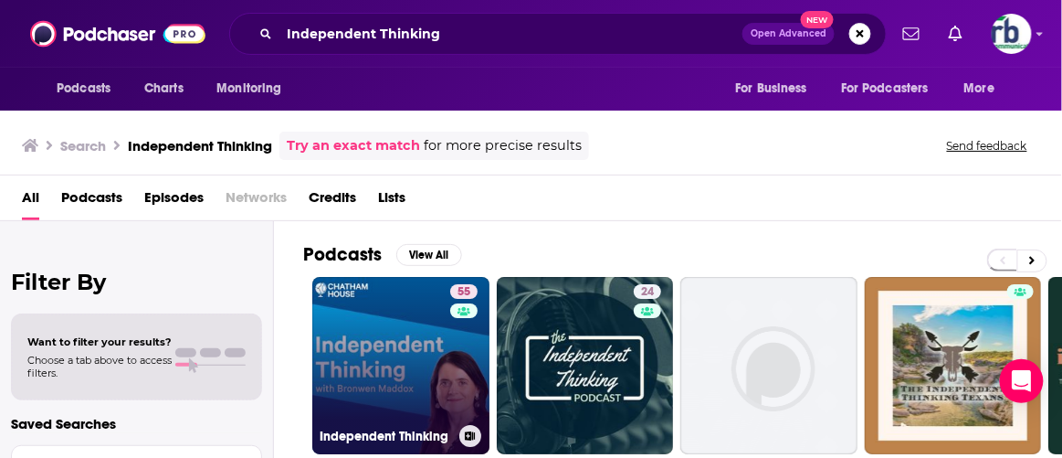
click at [400, 375] on link "55 Independent Thinking" at bounding box center [400, 365] width 177 height 177
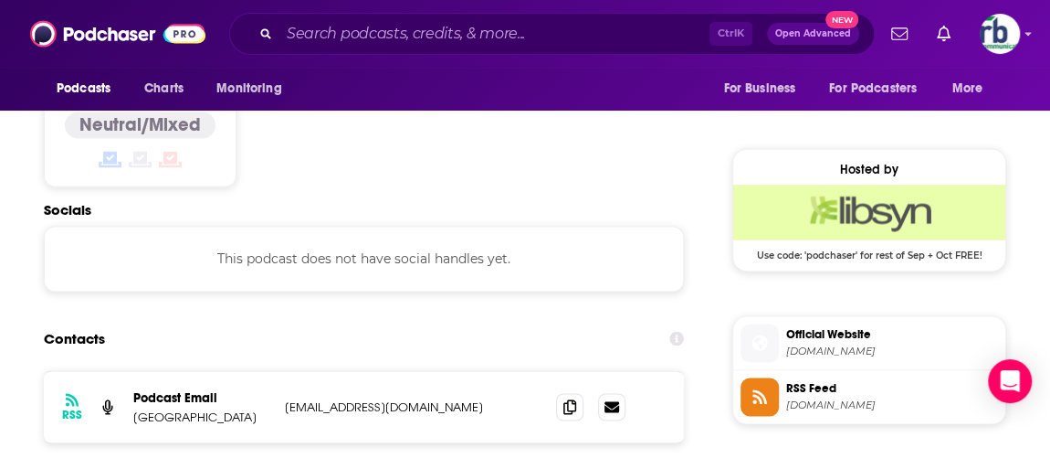
scroll to position [1494, 0]
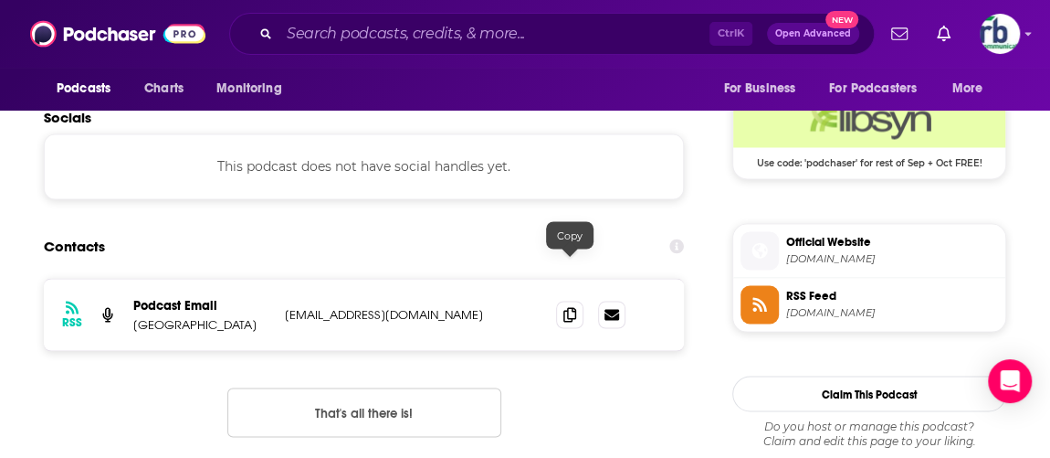
drag, startPoint x: 567, startPoint y: 266, endPoint x: 1052, endPoint y: 264, distance: 484.9
click at [567, 307] on icon at bounding box center [569, 314] width 13 height 15
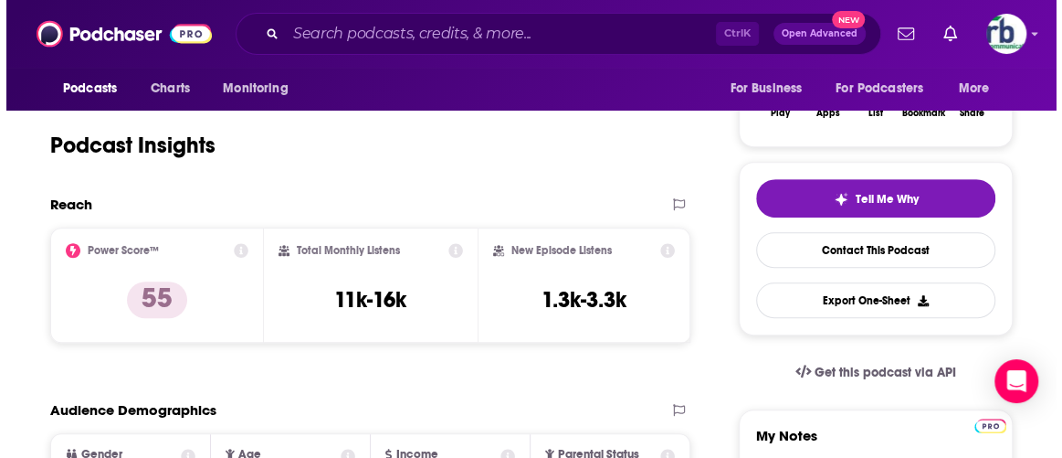
scroll to position [0, 0]
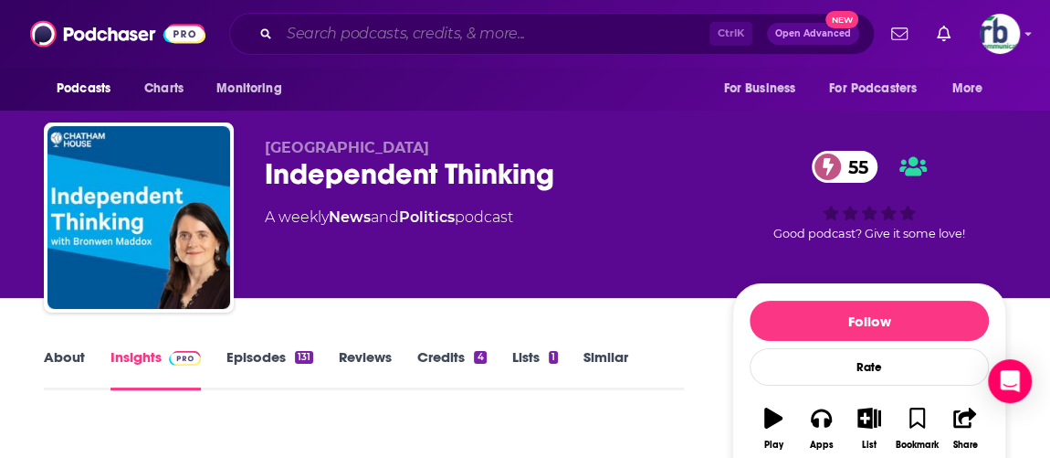
click at [353, 34] on input "Search podcasts, credits, & more..." at bounding box center [494, 33] width 430 height 29
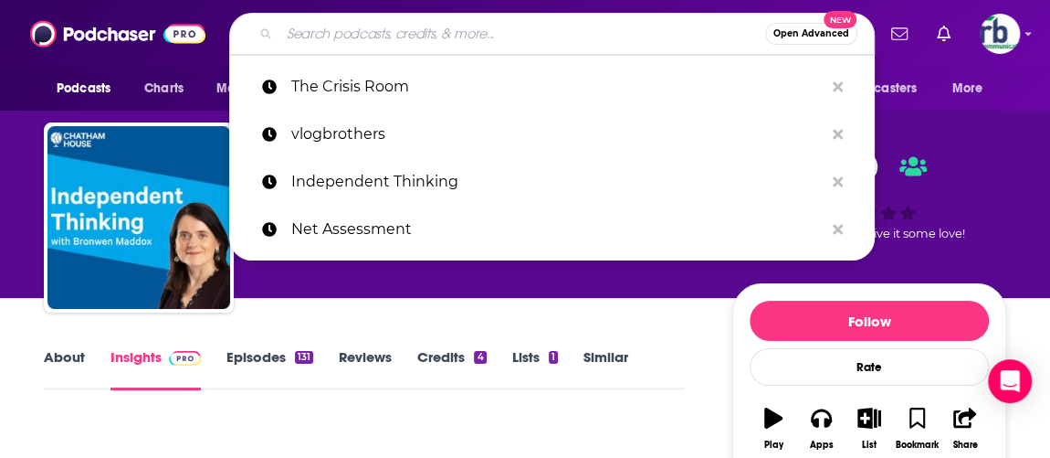
paste input "Blowback"
type input "Blowback"
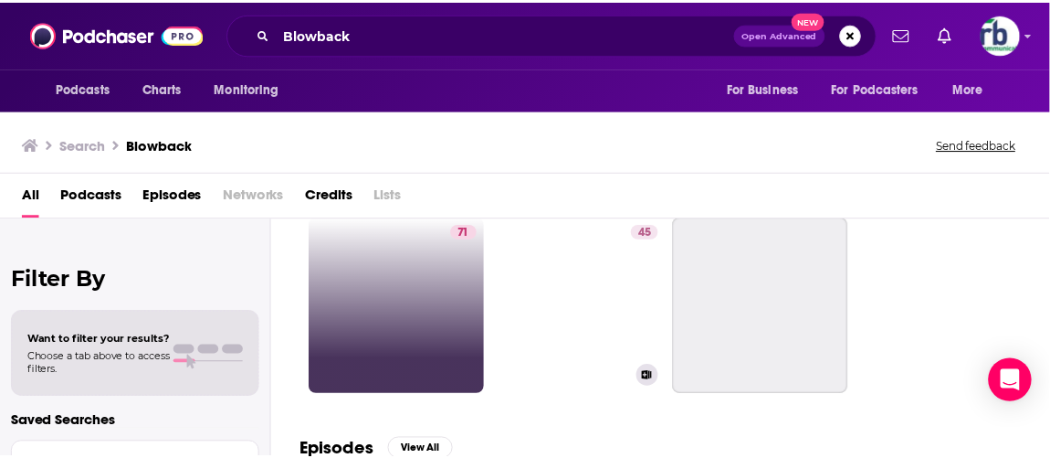
scroll to position [82, 0]
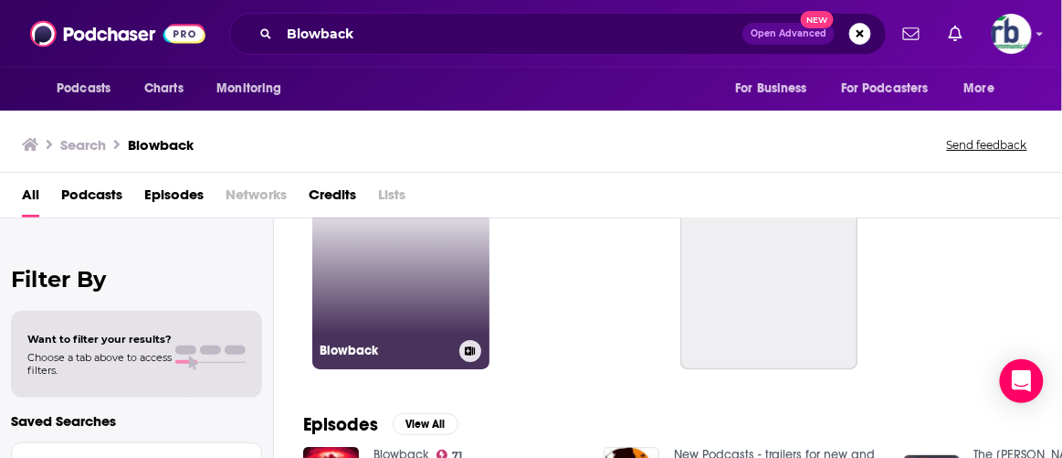
click at [432, 286] on link "71 Blowback" at bounding box center [400, 280] width 177 height 177
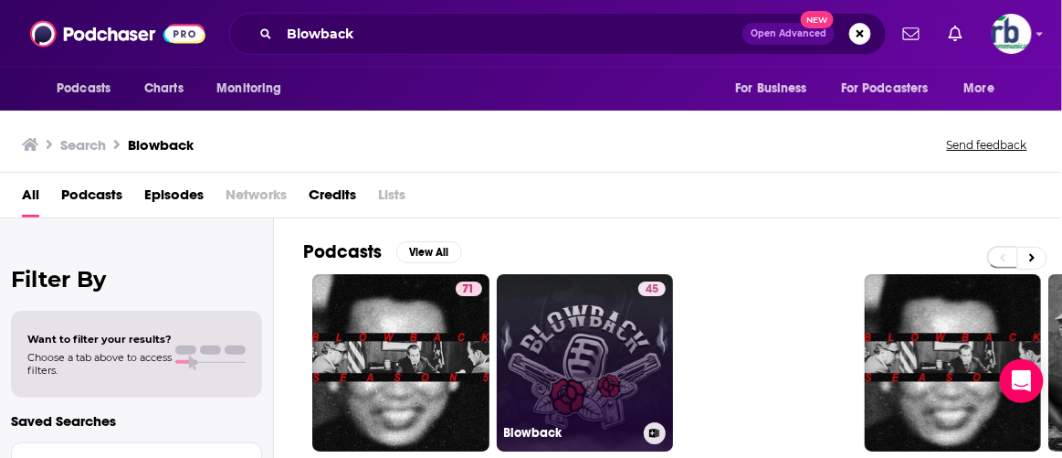
click at [553, 349] on link "45 Blowback" at bounding box center [585, 362] width 177 height 177
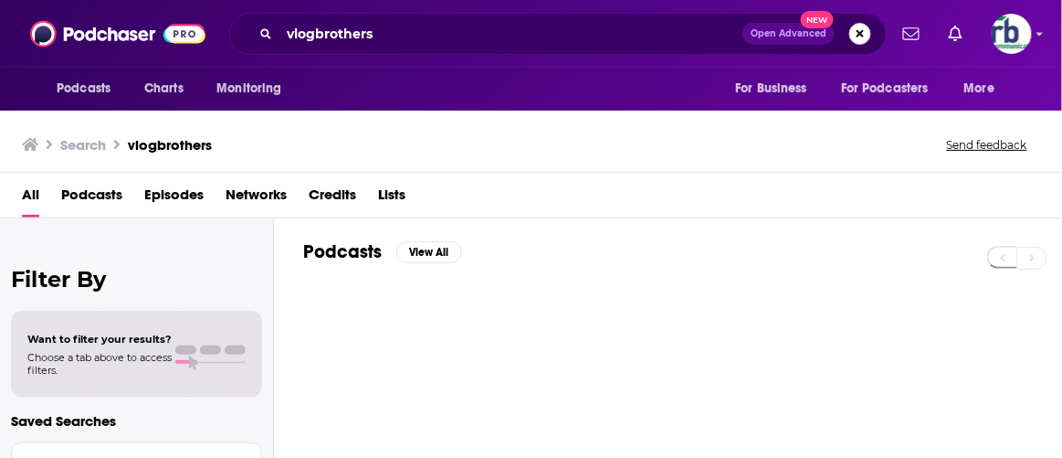
drag, startPoint x: 853, startPoint y: 36, endPoint x: 866, endPoint y: 36, distance: 12.8
click at [865, 36] on button "Search podcasts, credits, & more..." at bounding box center [860, 34] width 22 height 22
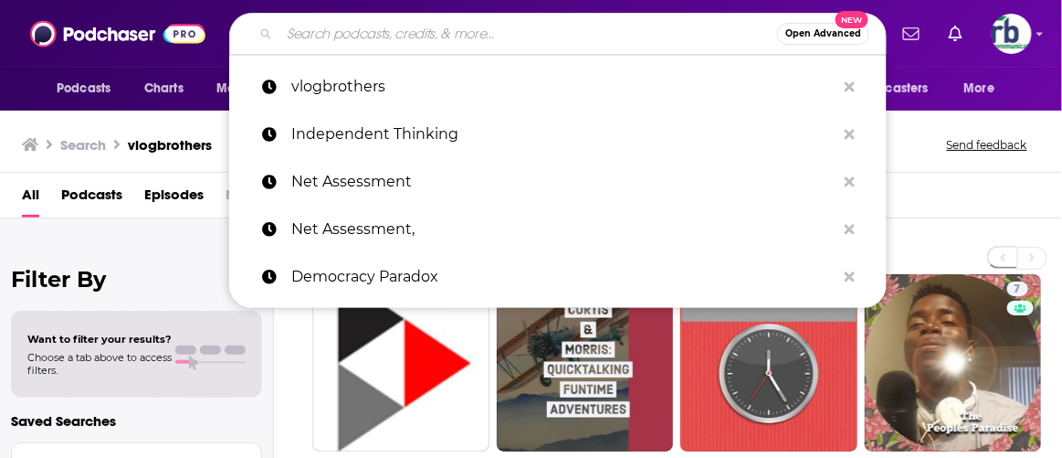
click at [481, 19] on input "Search podcasts, credits, & more..." at bounding box center [528, 33] width 498 height 29
paste input "The Crisis Room"
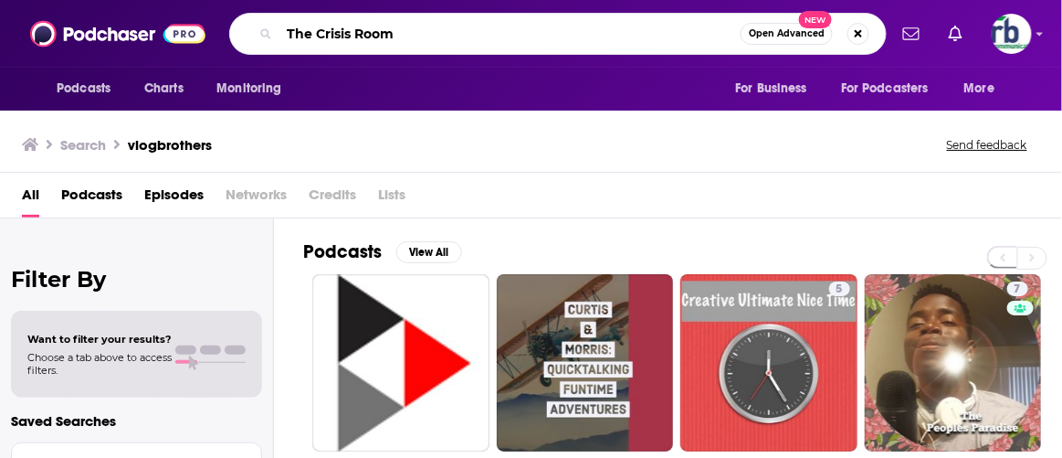
type input "The Crisis Room"
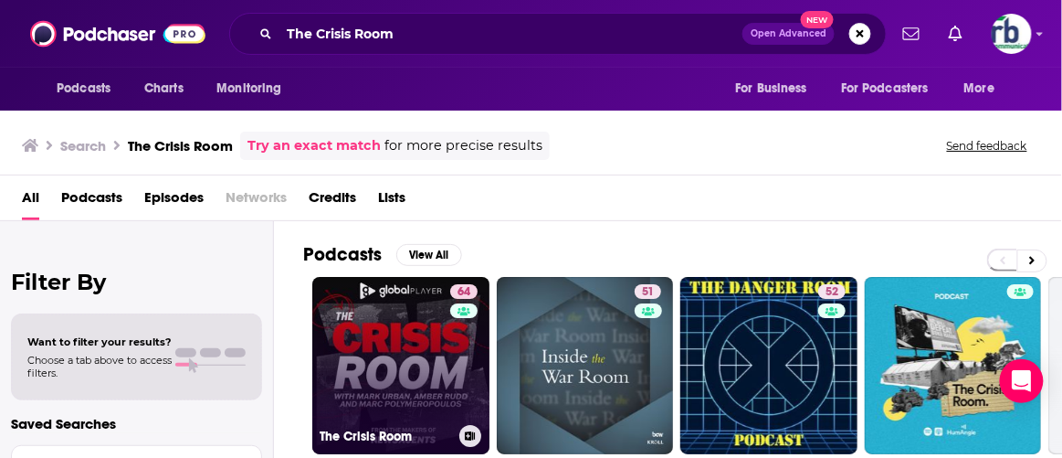
click at [418, 358] on link "64 The Crisis Room" at bounding box center [400, 365] width 177 height 177
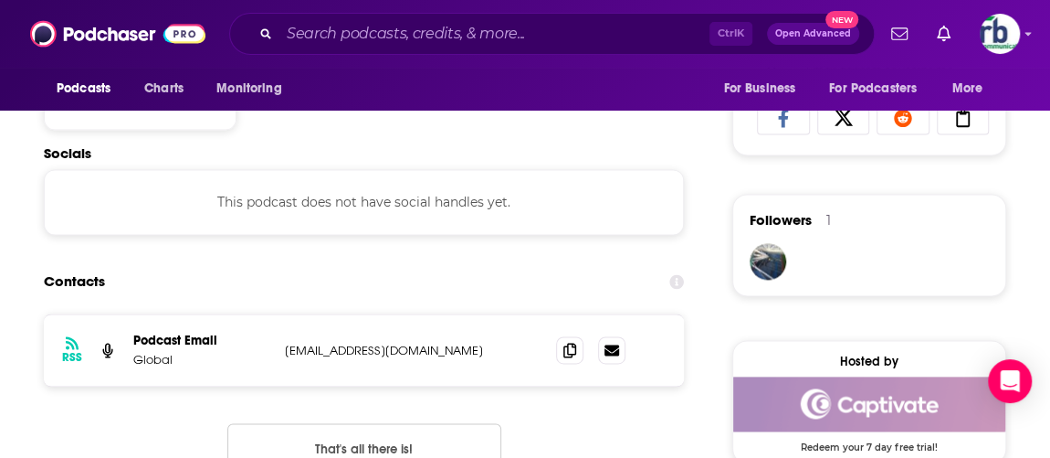
scroll to position [1245, 0]
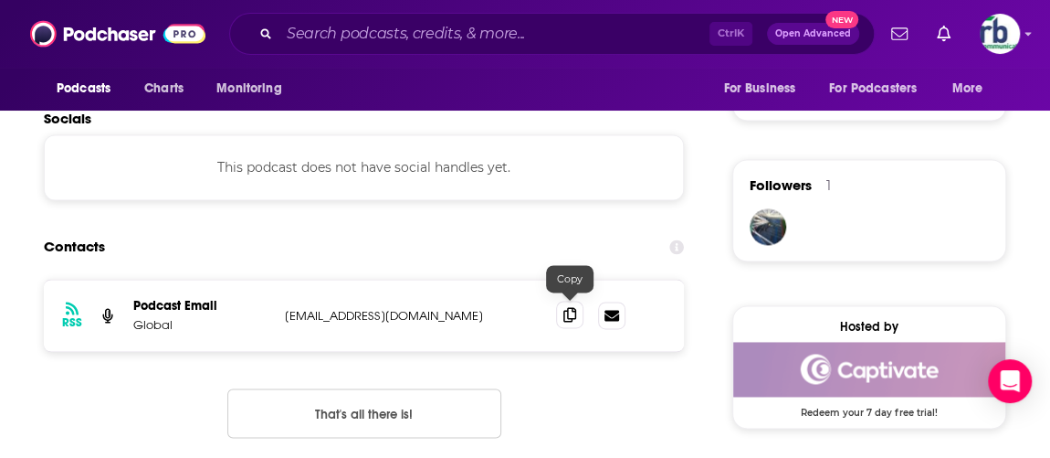
click at [565, 309] on icon at bounding box center [569, 314] width 13 height 15
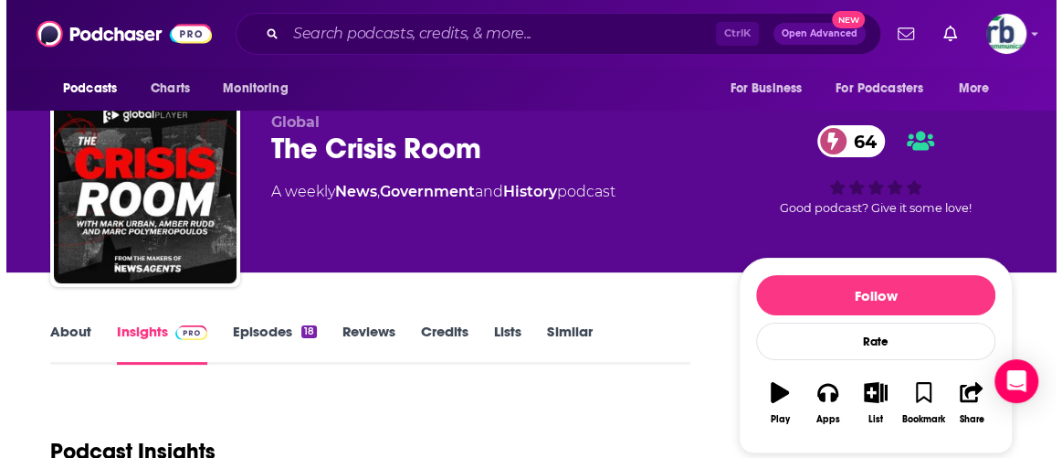
scroll to position [0, 0]
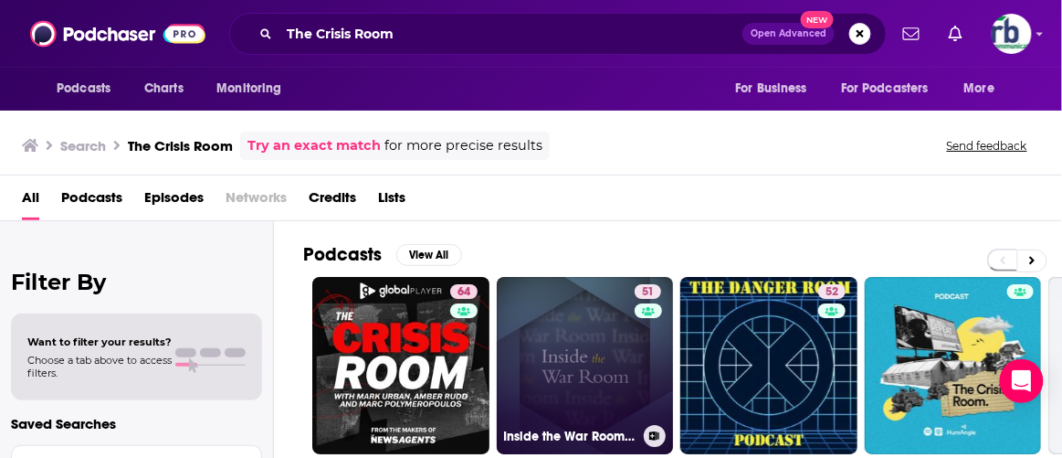
click at [574, 362] on link "51 Inside the War Room: Case Studies in Crisis" at bounding box center [585, 365] width 177 height 177
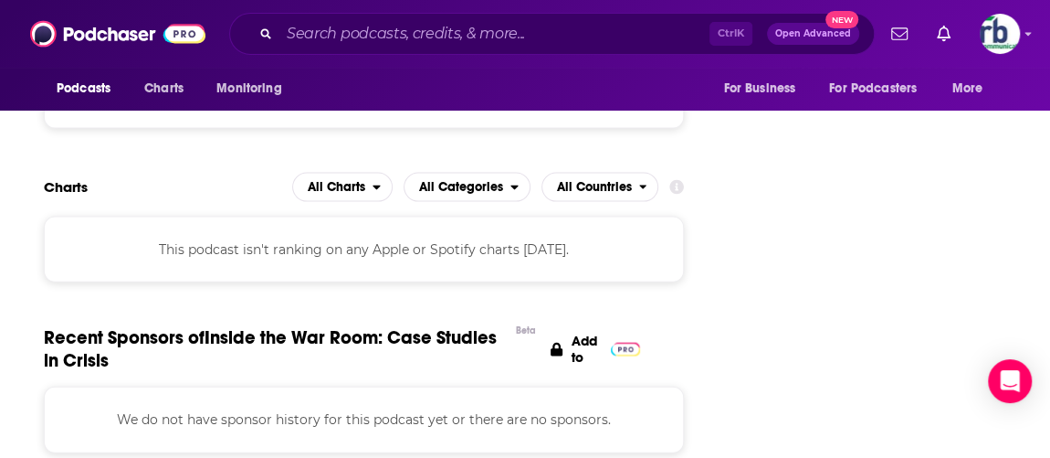
scroll to position [1909, 0]
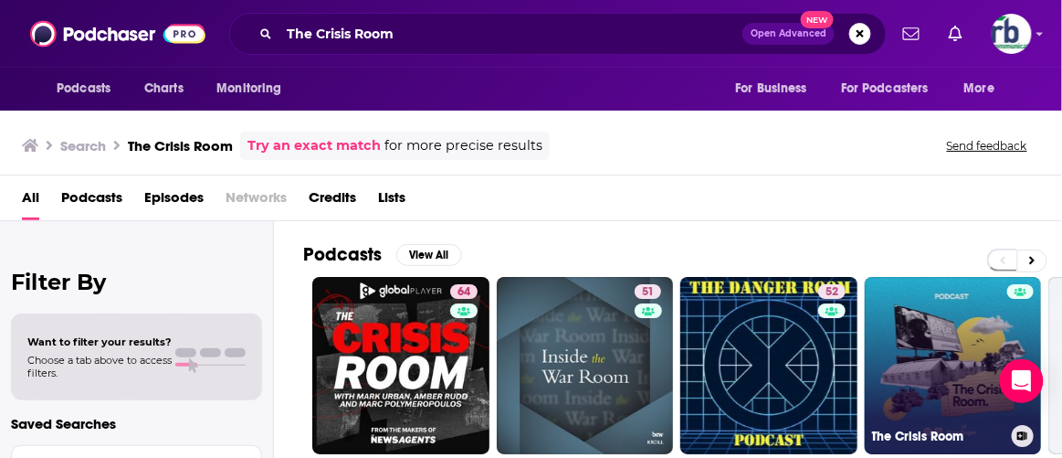
click at [951, 321] on link "The Crisis Room" at bounding box center [953, 365] width 177 height 177
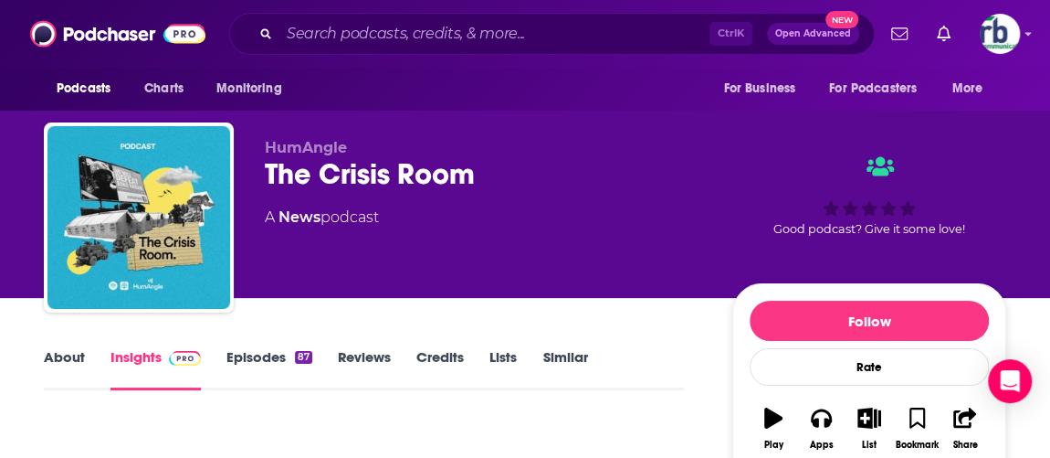
click at [62, 353] on link "About" at bounding box center [64, 369] width 41 height 42
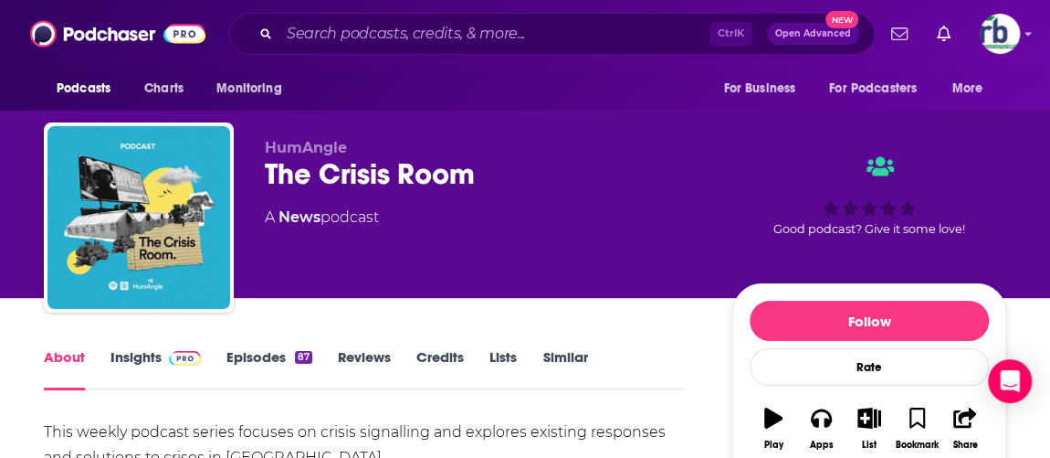
scroll to position [165, 0]
